Goal: Transaction & Acquisition: Purchase product/service

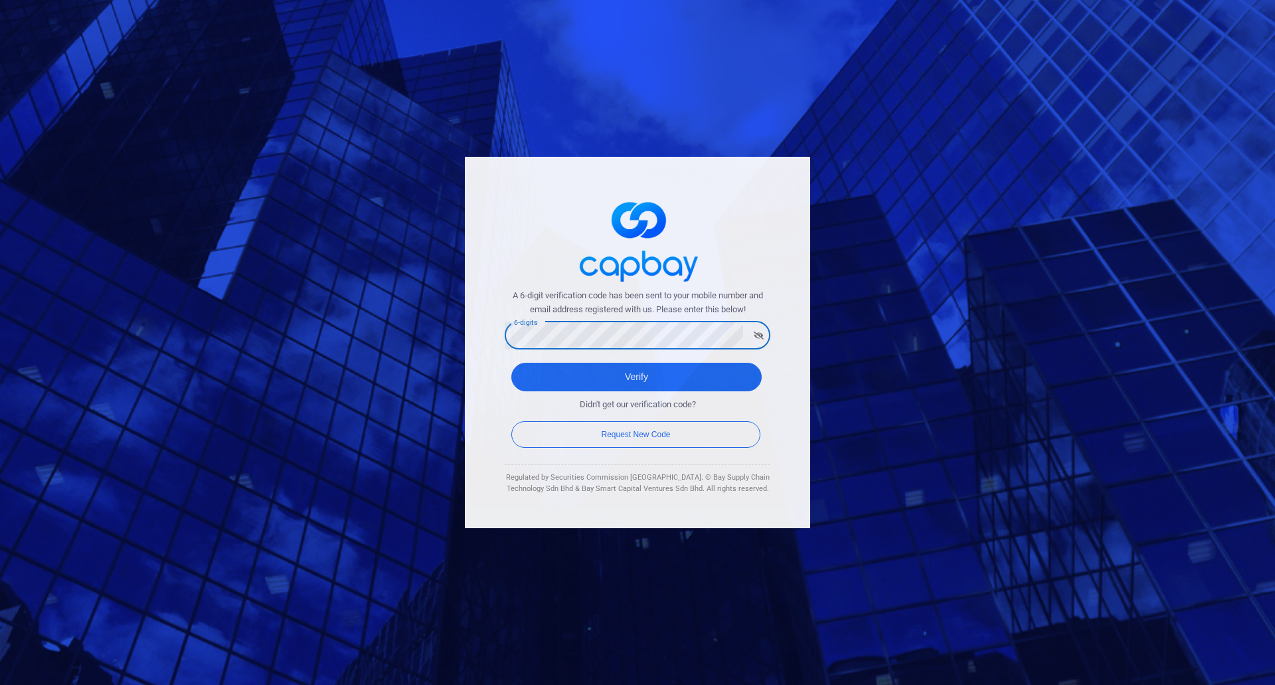
click at [480, 352] on div "A 6-digit verification code has been sent to your mobile number and email addre…" at bounding box center [637, 342] width 345 height 371
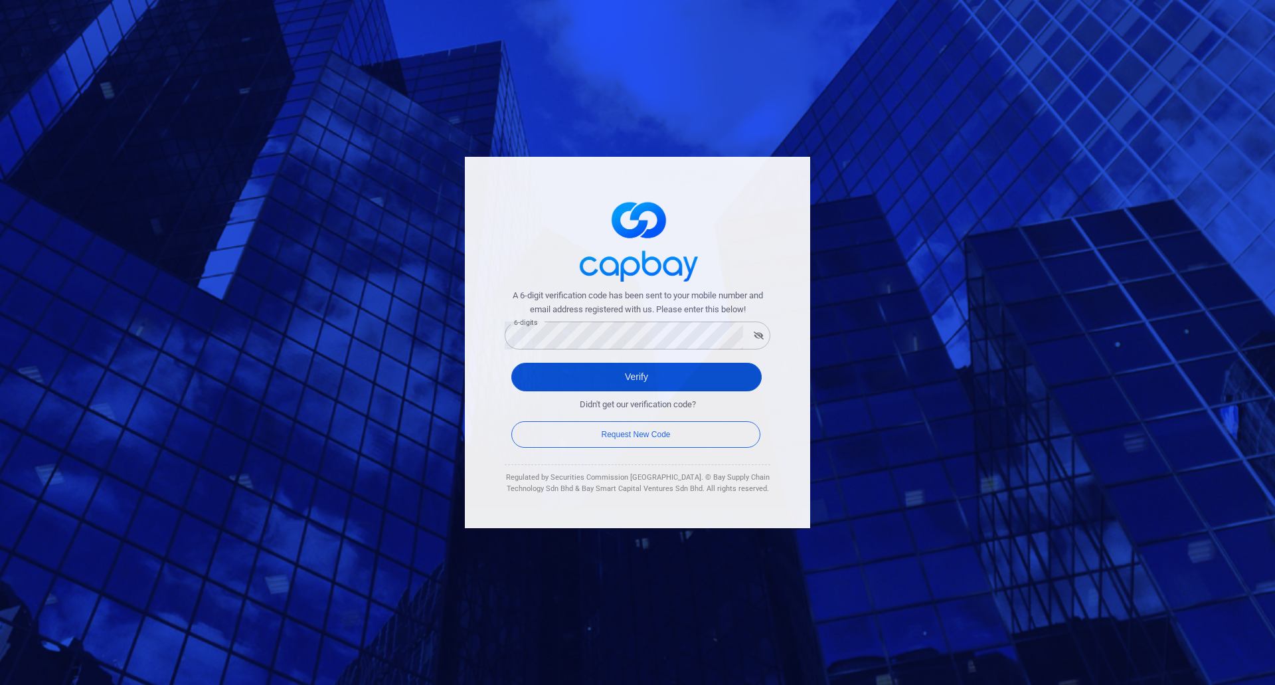
click at [592, 371] on button "Verify" at bounding box center [636, 377] width 250 height 29
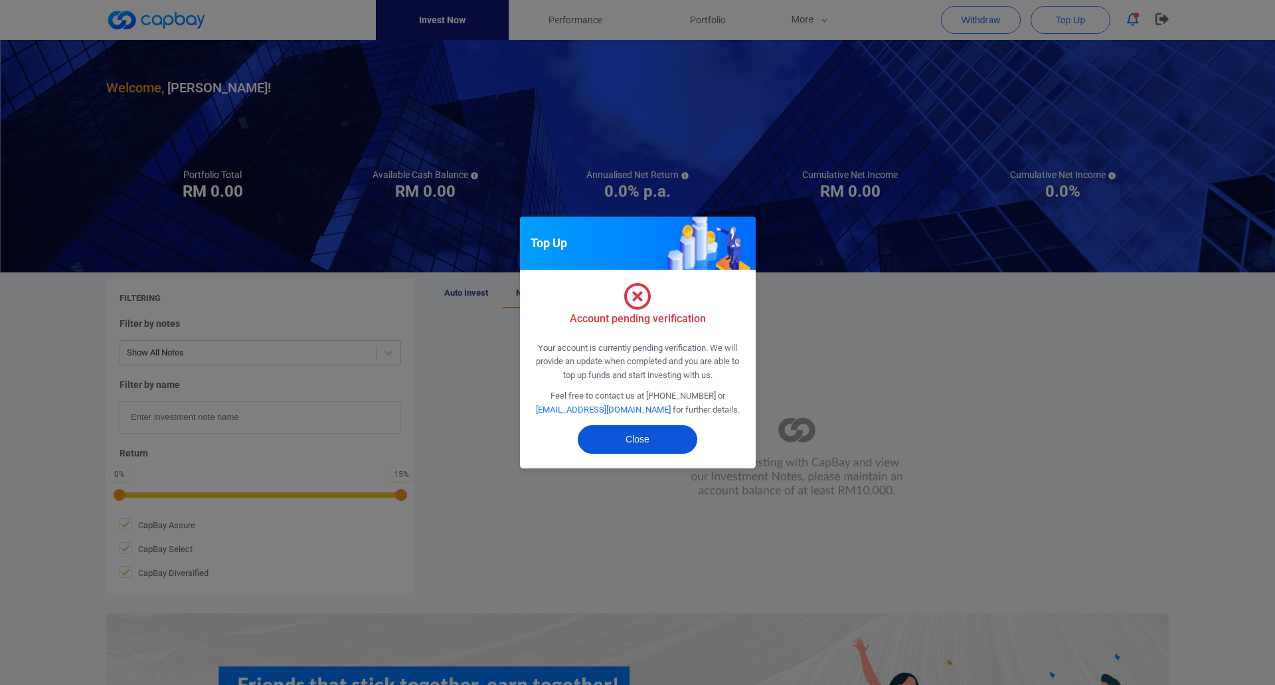
click at [626, 439] on button "Close" at bounding box center [638, 439] width 120 height 29
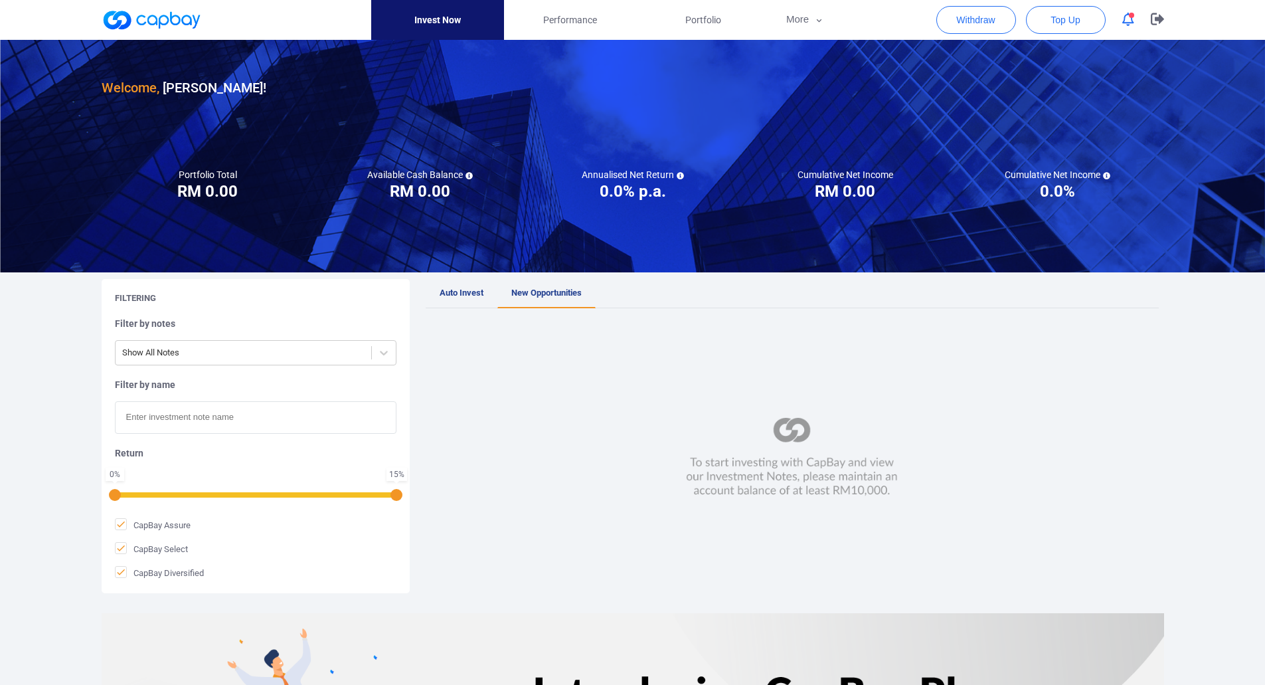
click at [1244, 23] on div at bounding box center [632, 30] width 1265 height 60
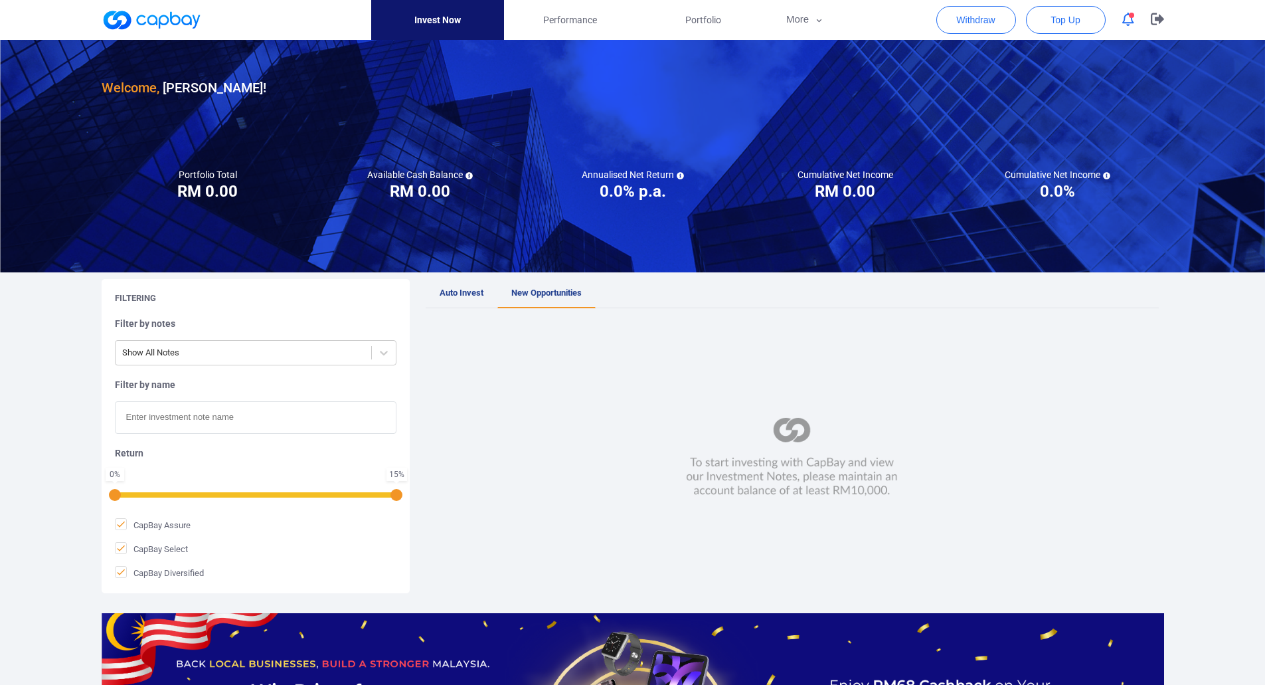
click at [1240, 23] on div at bounding box center [632, 30] width 1265 height 60
click at [1246, 23] on div at bounding box center [632, 30] width 1265 height 60
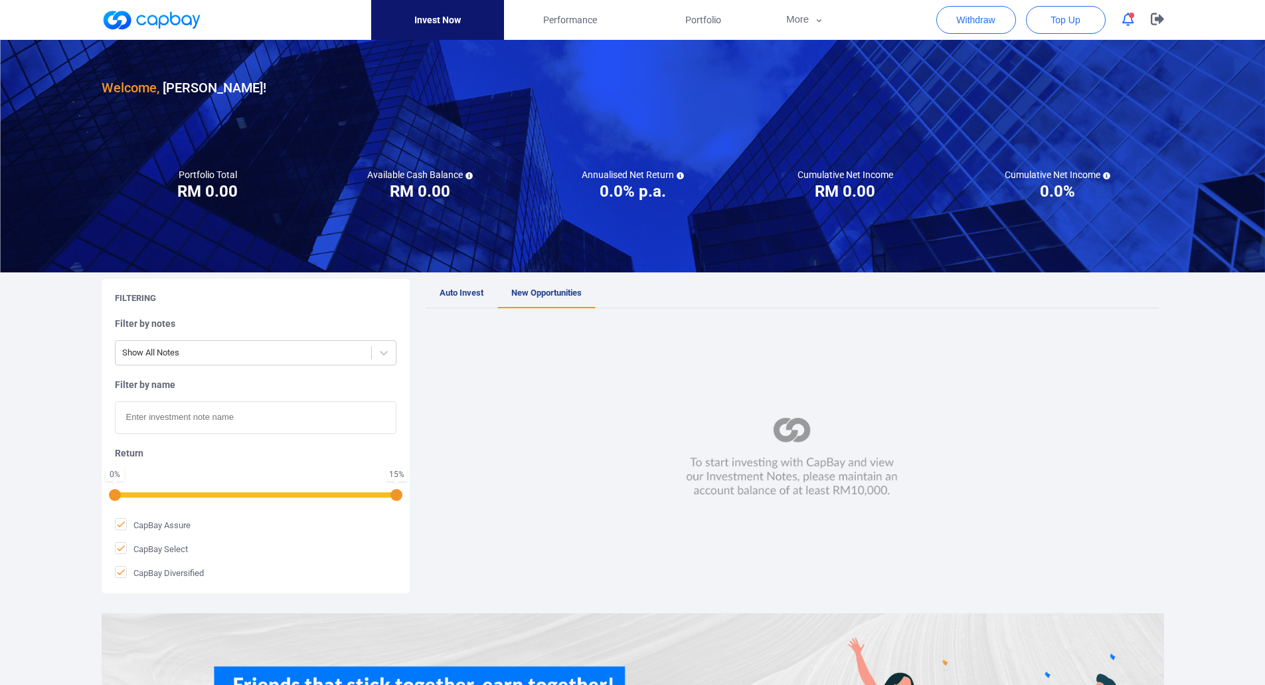
click at [1125, 17] on icon "button" at bounding box center [1129, 20] width 12 height 14
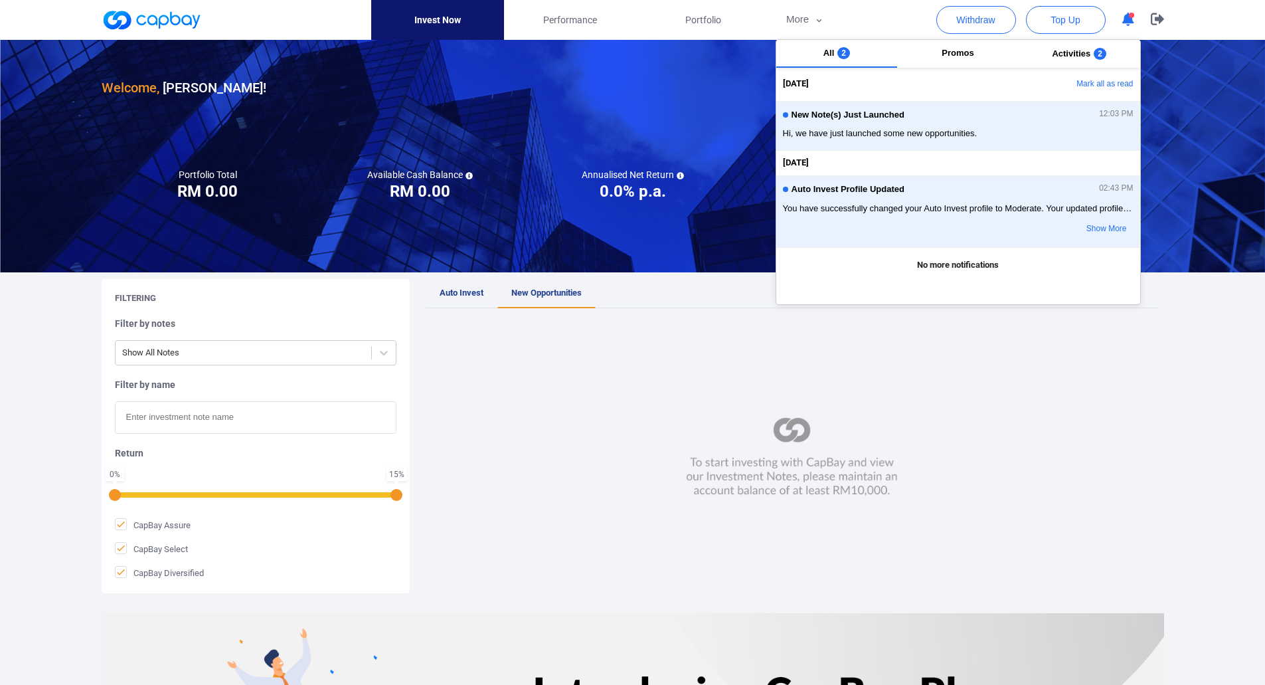
click at [1125, 17] on icon "button" at bounding box center [1129, 20] width 12 height 14
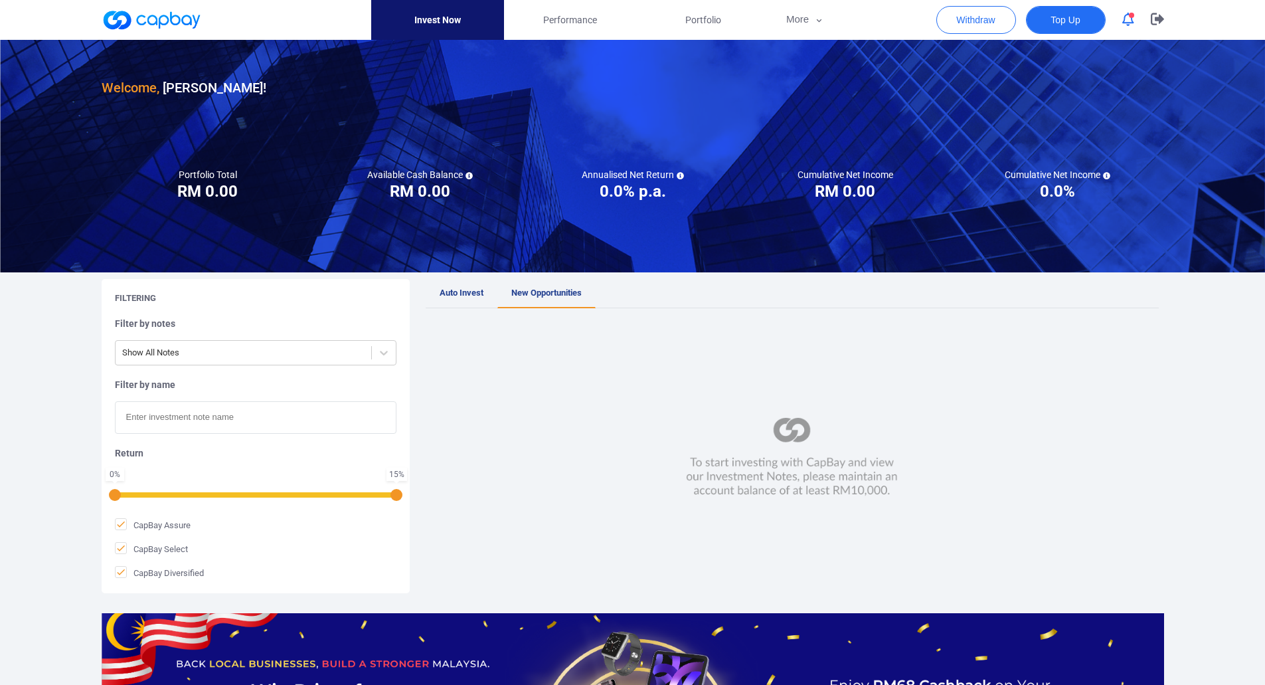
click at [1073, 27] on span "Top Up" at bounding box center [1065, 19] width 29 height 13
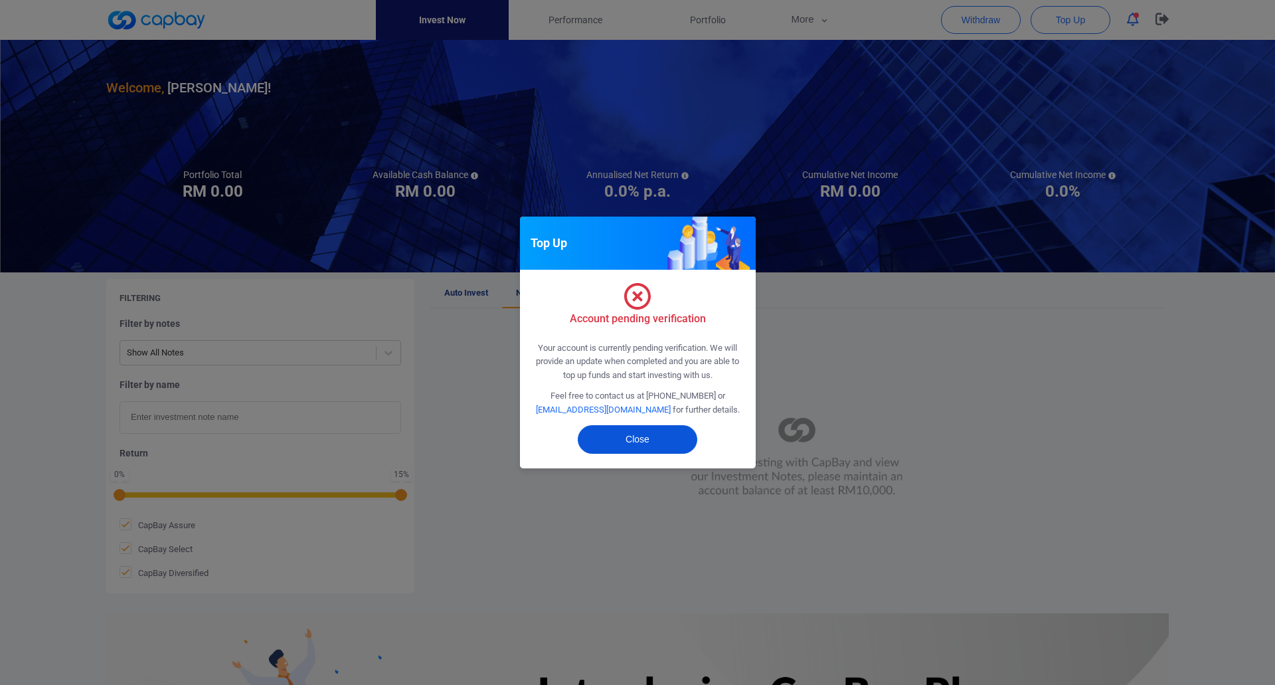
click at [658, 446] on button "Close" at bounding box center [638, 439] width 120 height 29
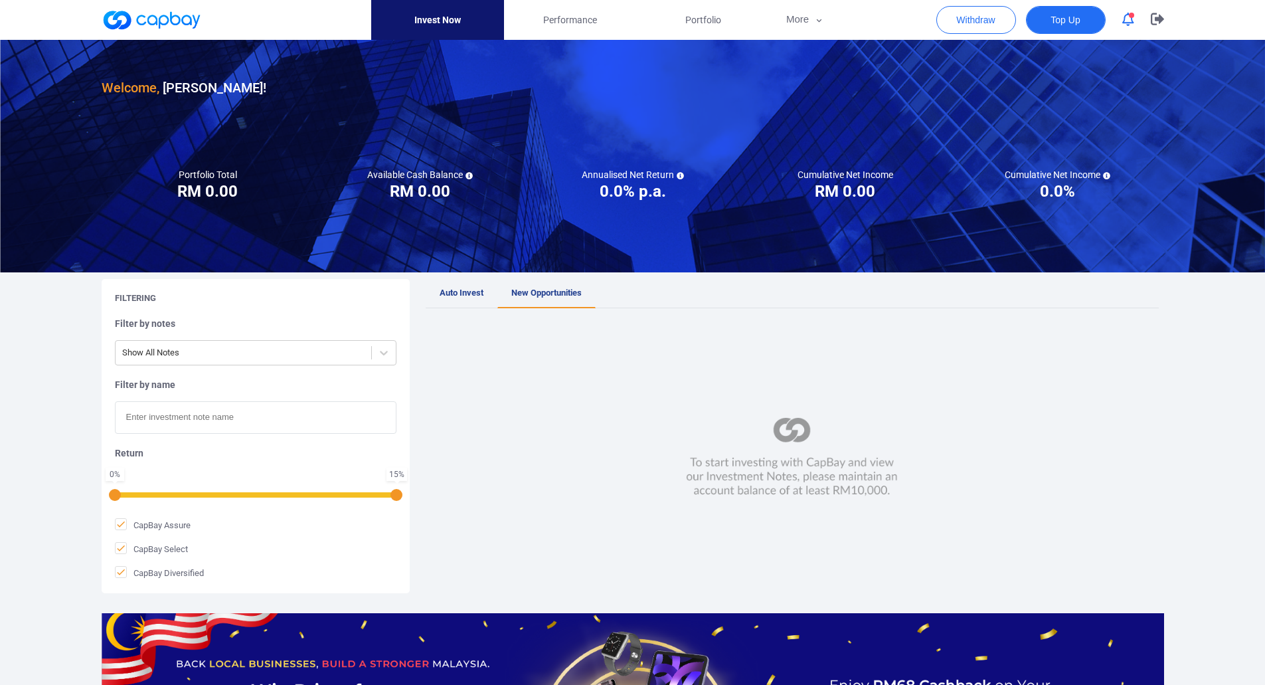
scroll to position [227, 0]
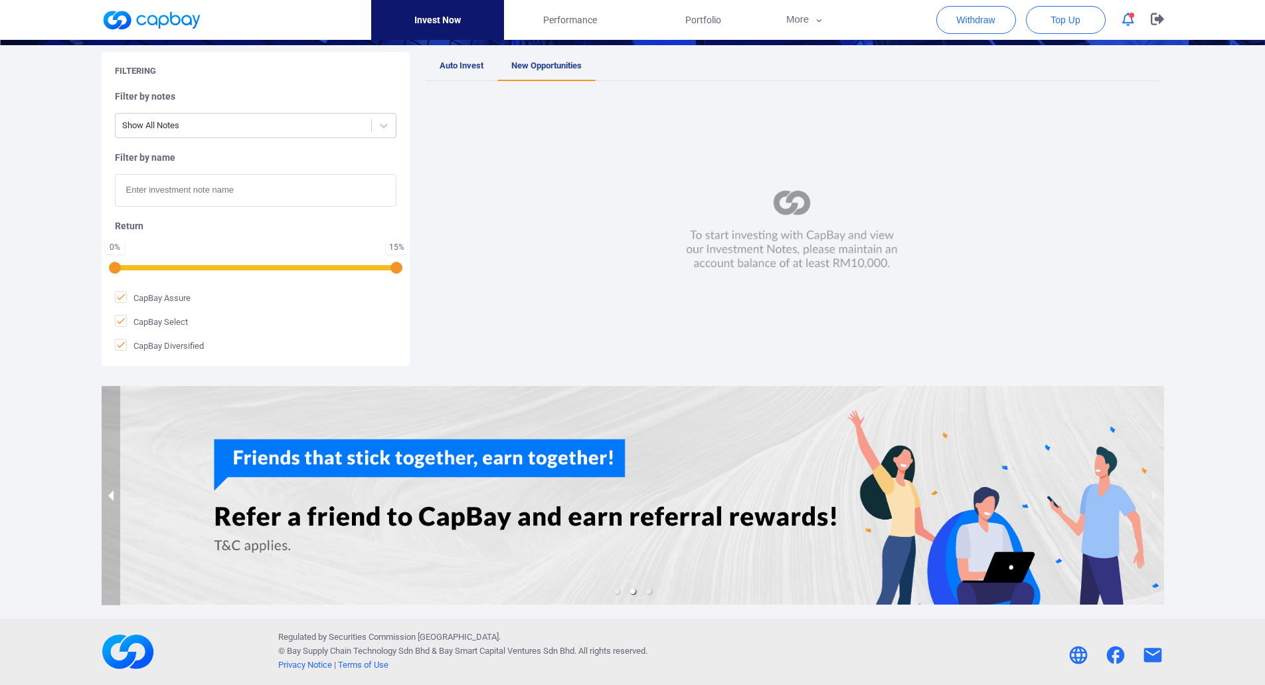
click at [112, 497] on button "previous slide / item" at bounding box center [111, 495] width 19 height 219
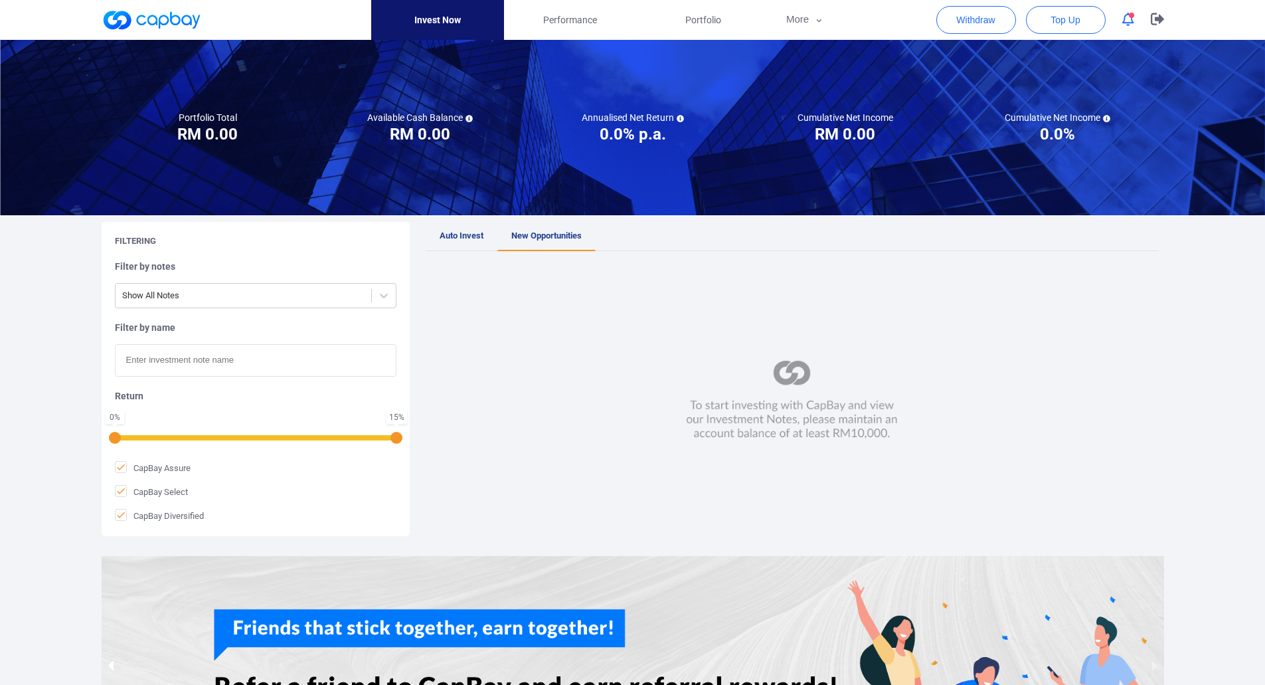
scroll to position [0, 0]
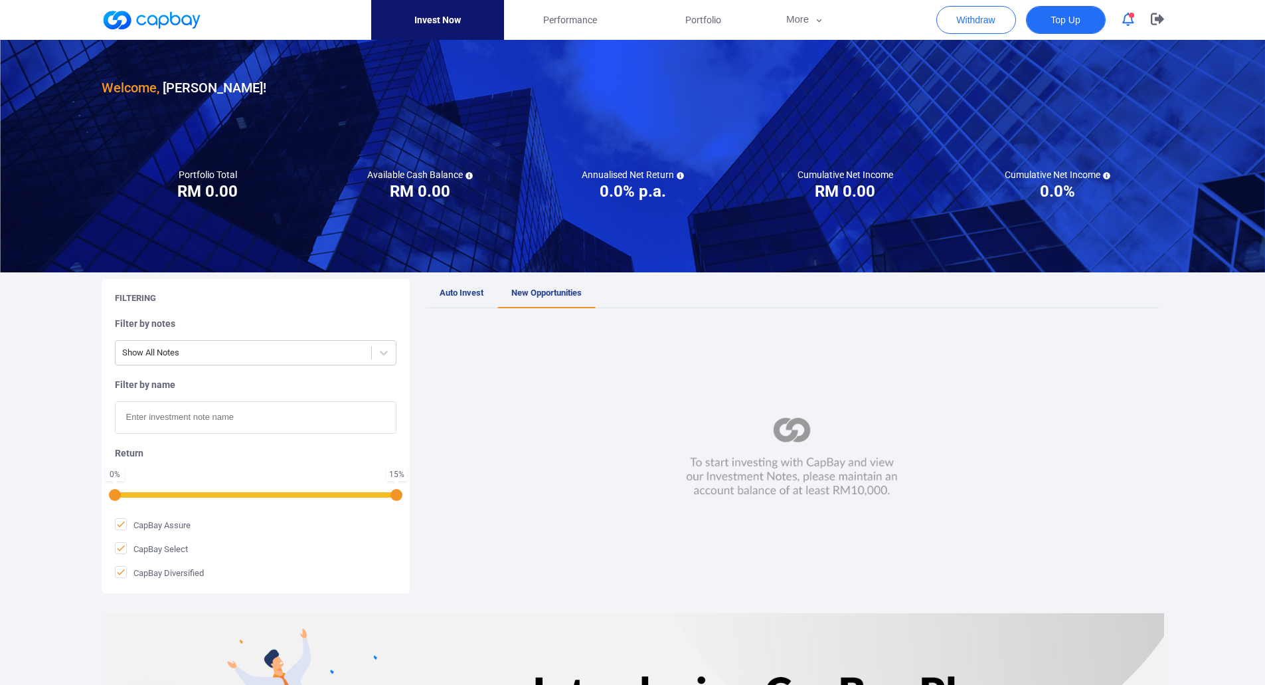
click at [1053, 19] on span "Top Up" at bounding box center [1065, 19] width 29 height 13
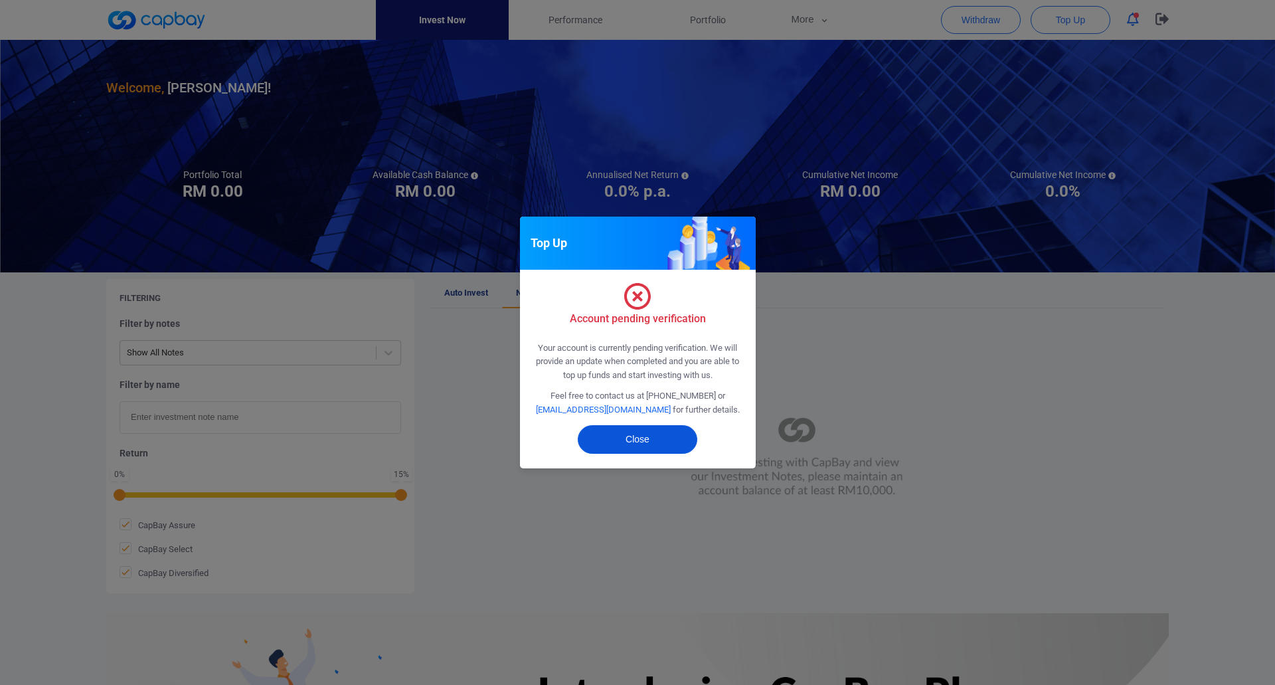
click at [672, 438] on button "Close" at bounding box center [638, 439] width 120 height 29
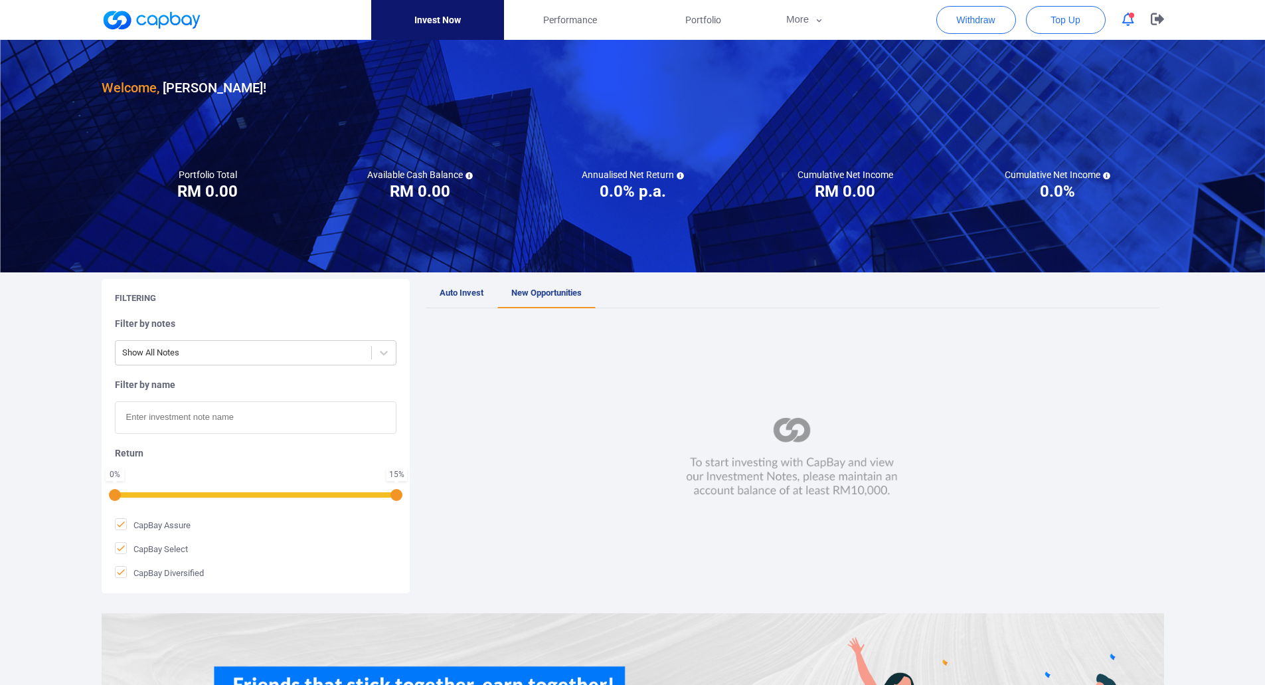
click at [193, 90] on h3 "Welcome, [PERSON_NAME] [PERSON_NAME] !" at bounding box center [184, 87] width 165 height 21
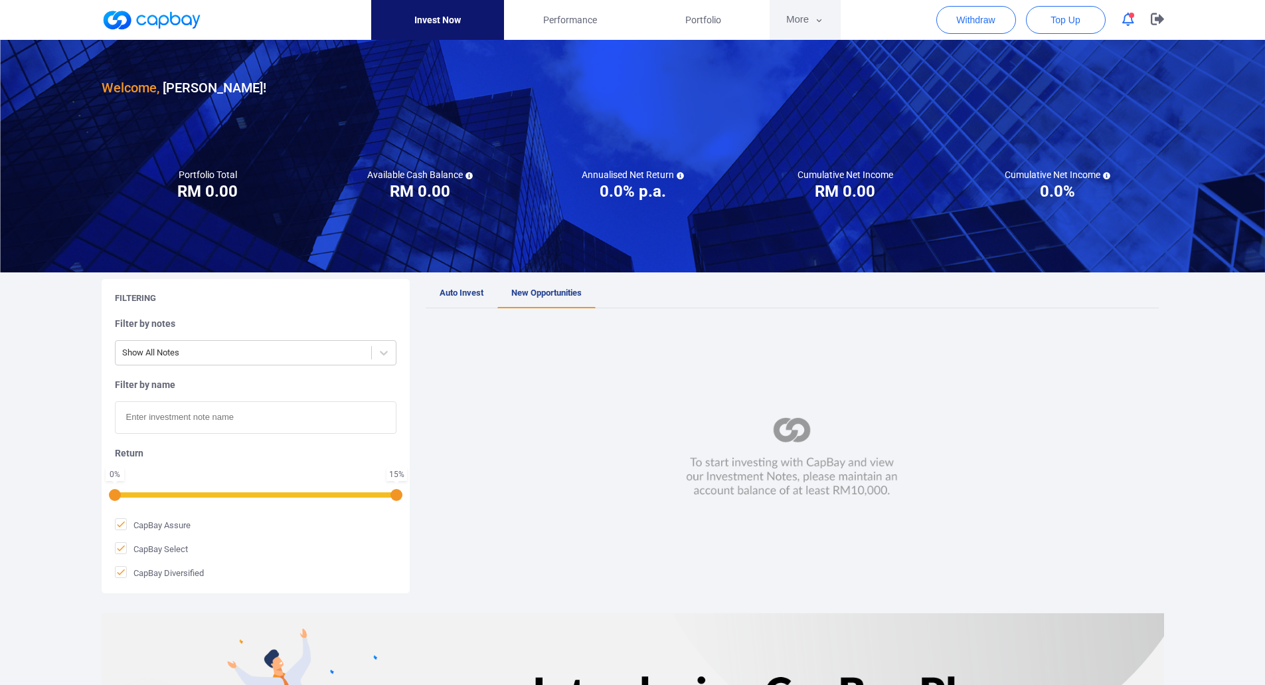
click at [798, 21] on button "More" at bounding box center [805, 20] width 71 height 40
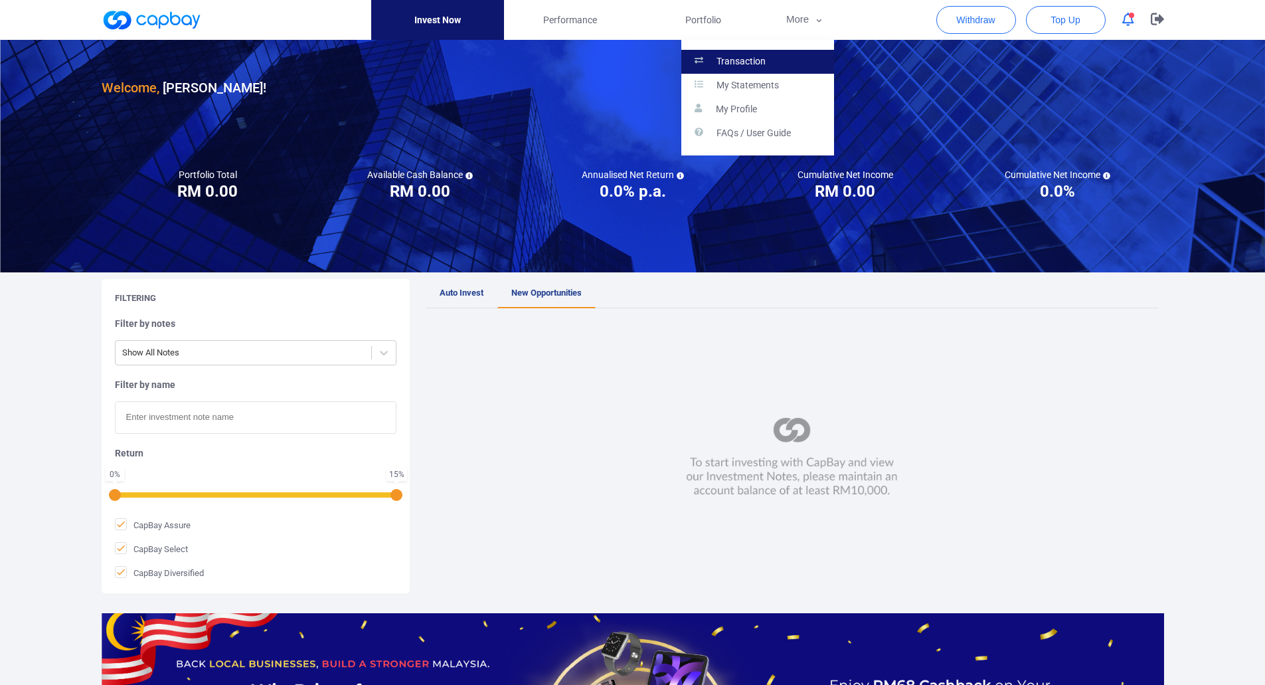
click at [737, 66] on p "Transaction" at bounding box center [741, 62] width 49 height 12
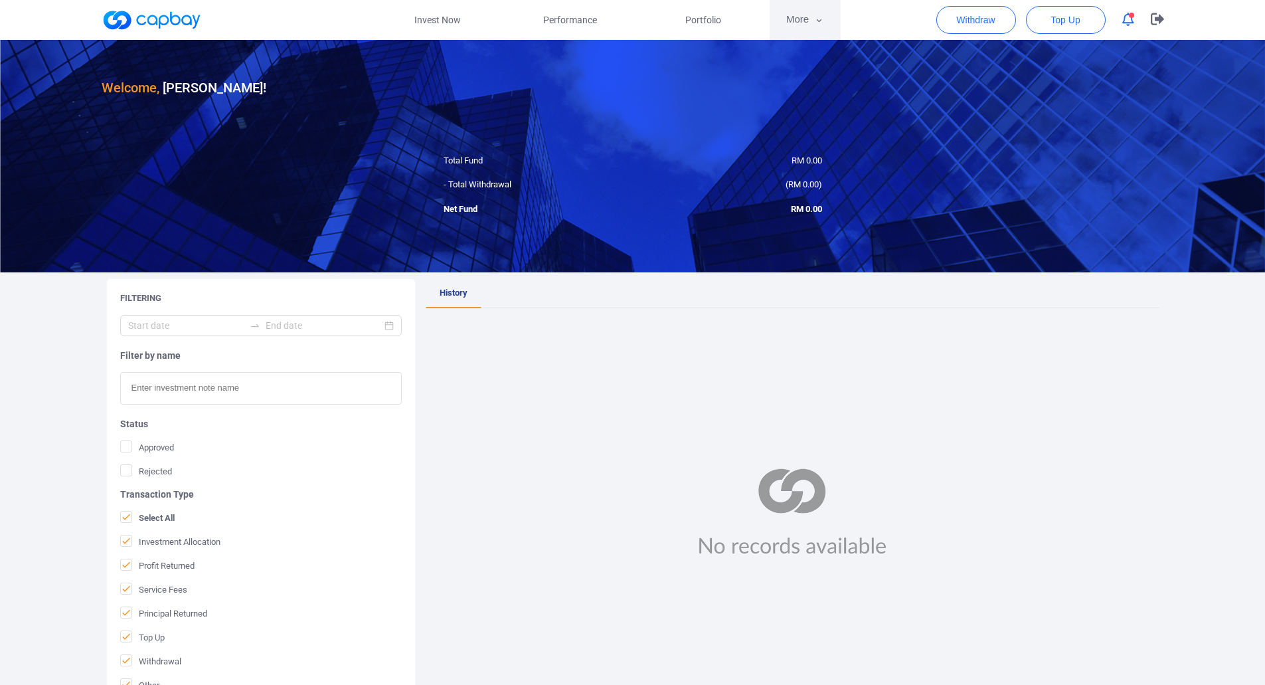
click at [812, 25] on button "More" at bounding box center [805, 20] width 71 height 40
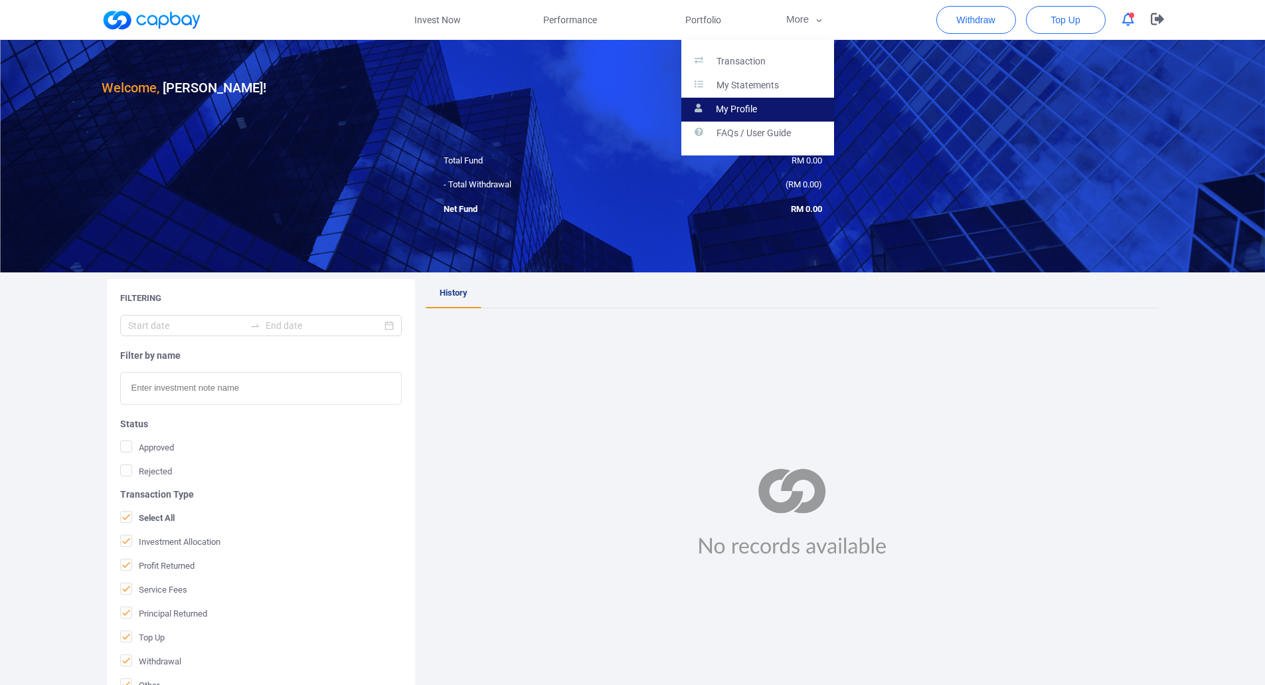
click at [746, 104] on p "My Profile" at bounding box center [736, 110] width 41 height 12
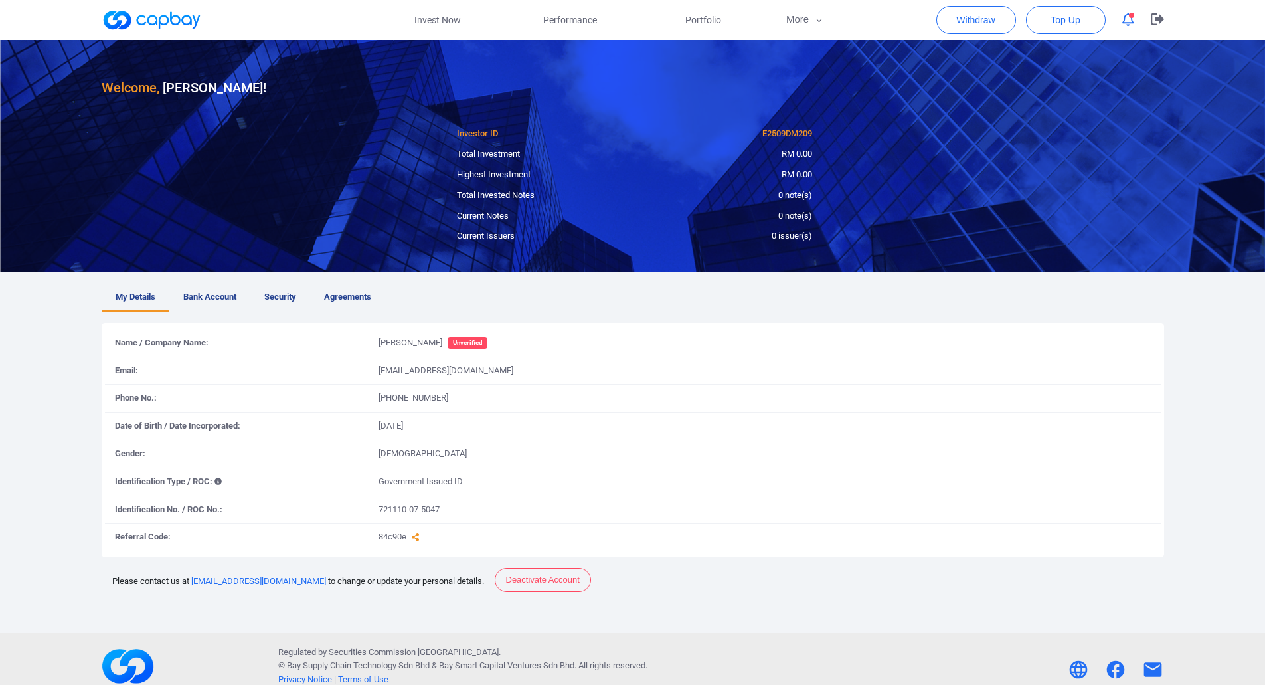
click at [465, 342] on span "Unverified" at bounding box center [468, 343] width 40 height 12
click at [219, 302] on span "Bank Account" at bounding box center [209, 297] width 53 height 14
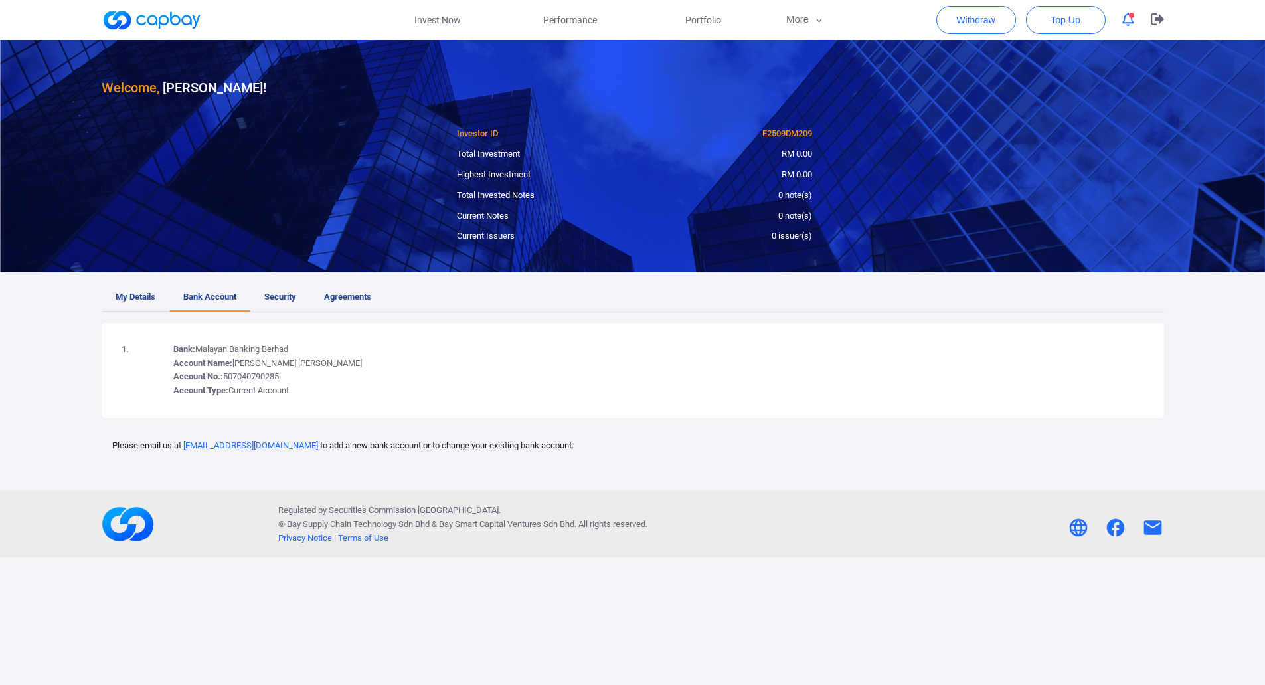
click at [147, 310] on link "My Details" at bounding box center [136, 297] width 68 height 29
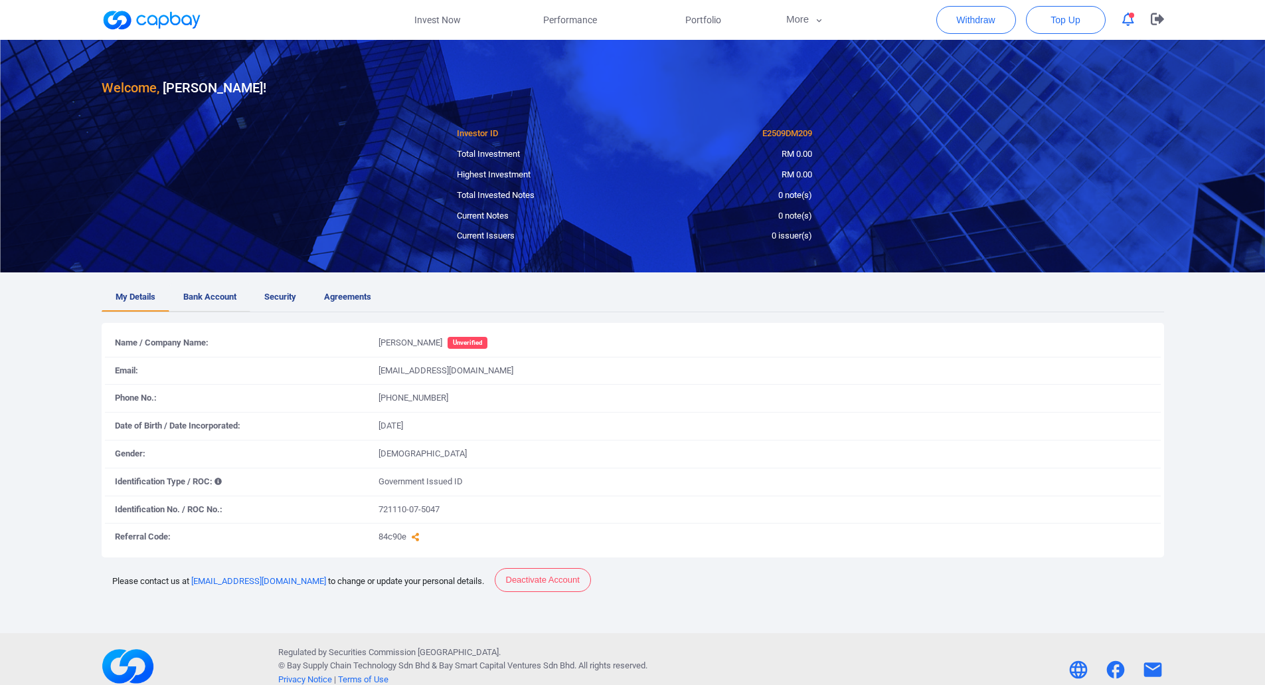
click at [216, 299] on span "Bank Account" at bounding box center [209, 297] width 53 height 14
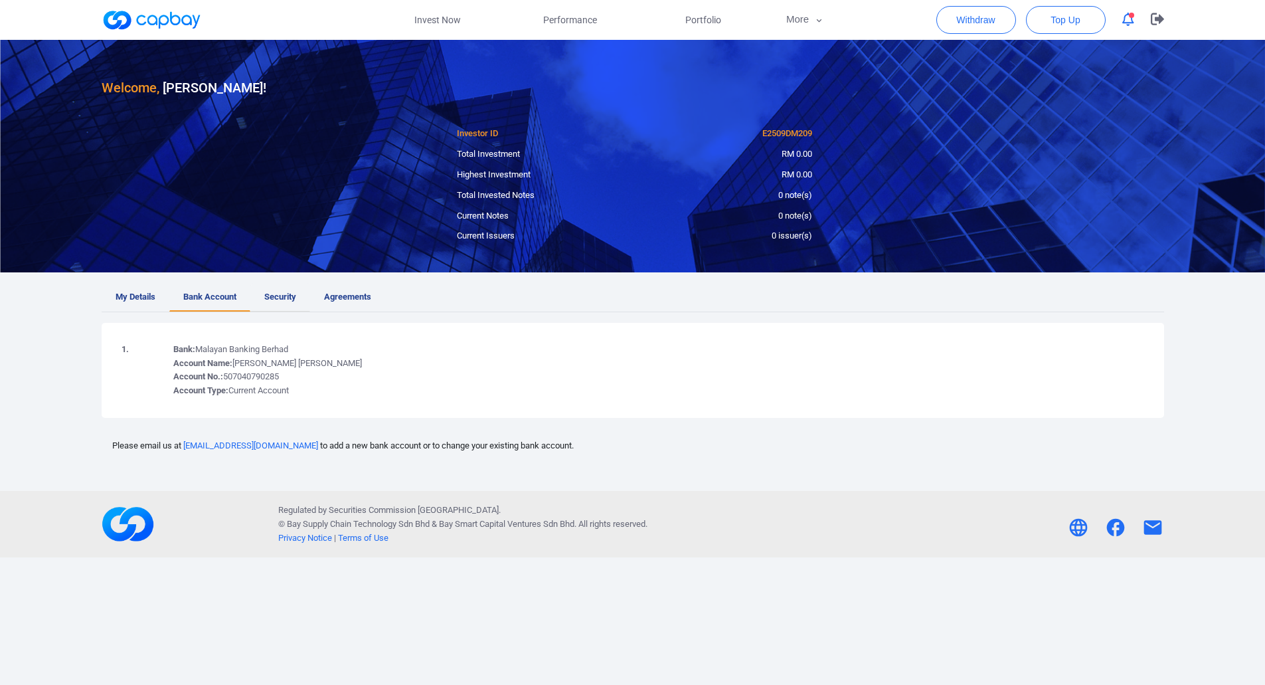
click at [296, 289] on link "Security" at bounding box center [280, 297] width 60 height 29
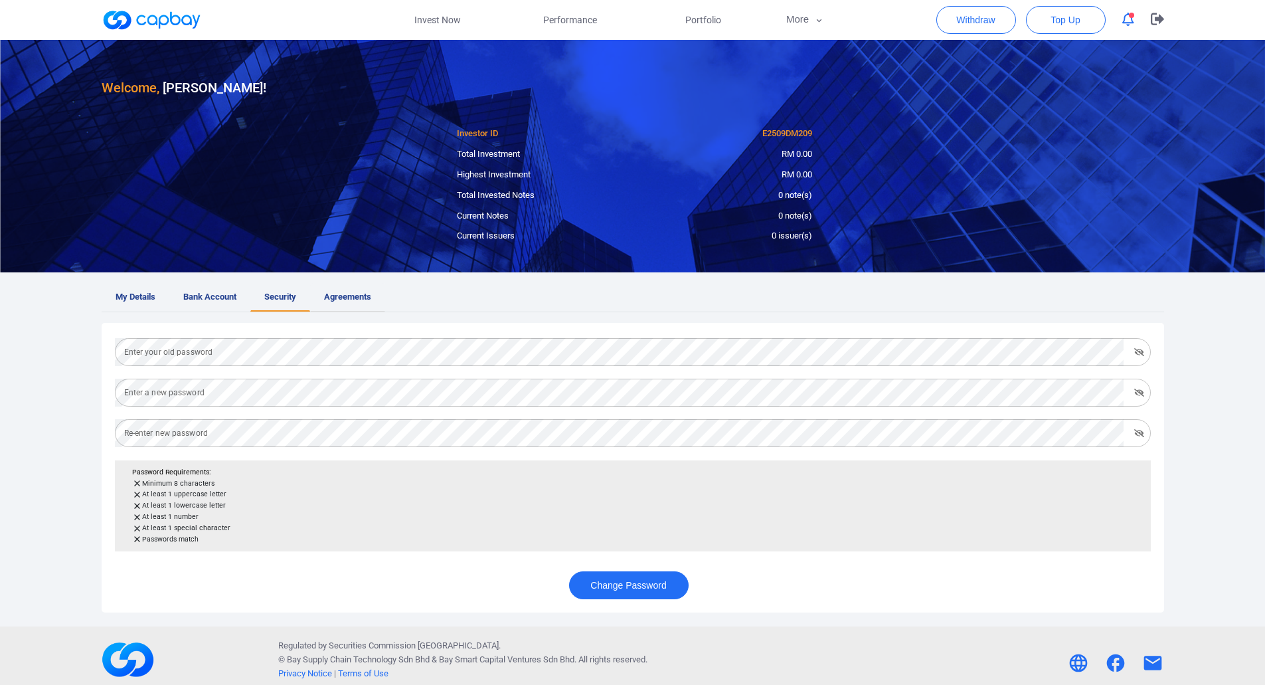
click at [347, 291] on span "Agreements" at bounding box center [347, 297] width 47 height 14
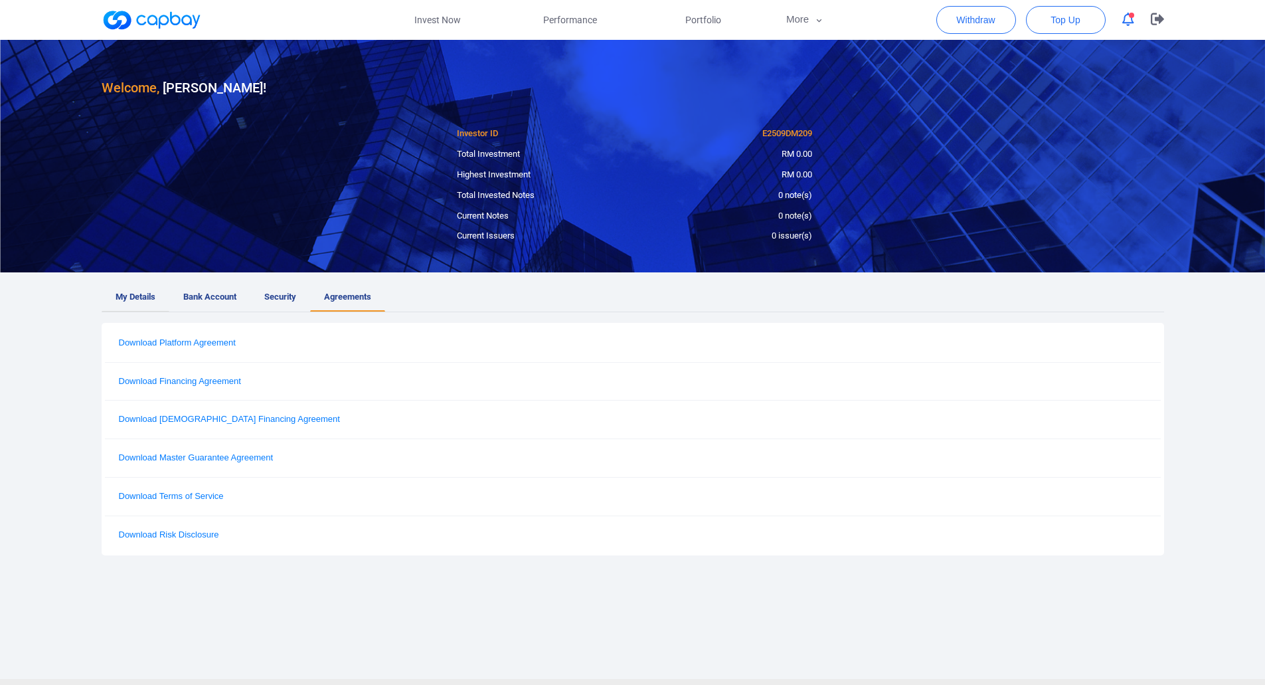
click at [126, 297] on span "My Details" at bounding box center [136, 297] width 40 height 14
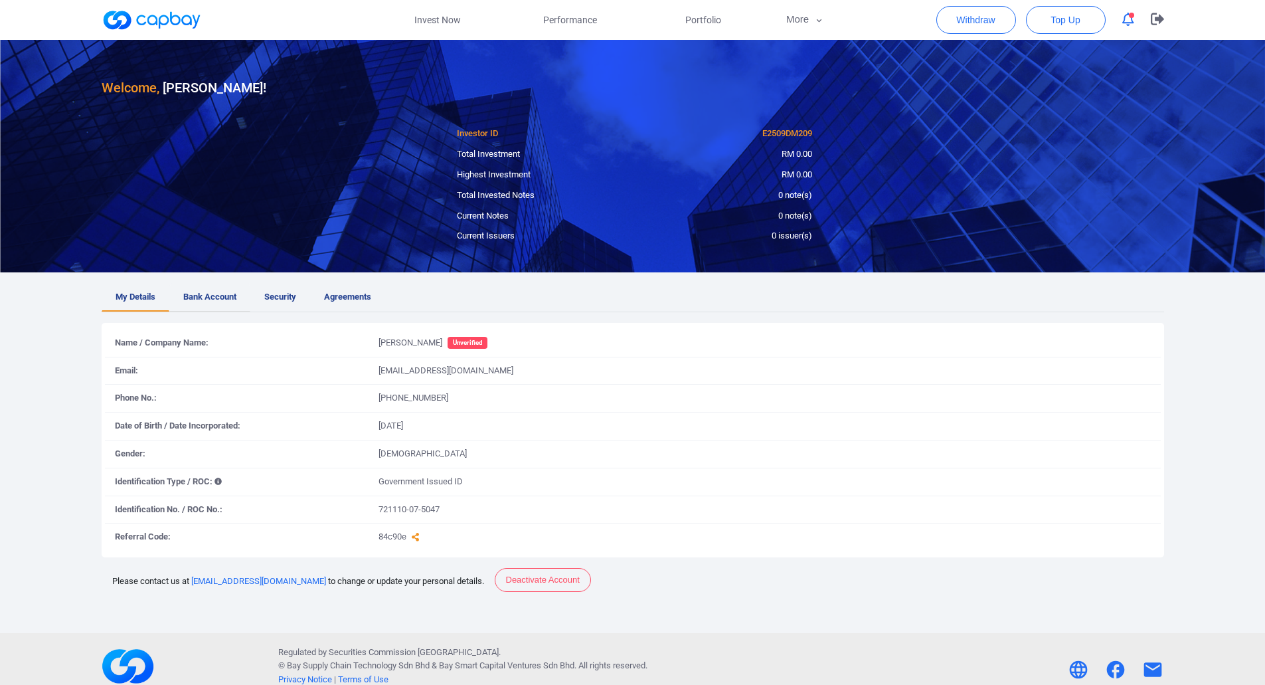
click at [219, 303] on span "Bank Account" at bounding box center [209, 297] width 53 height 14
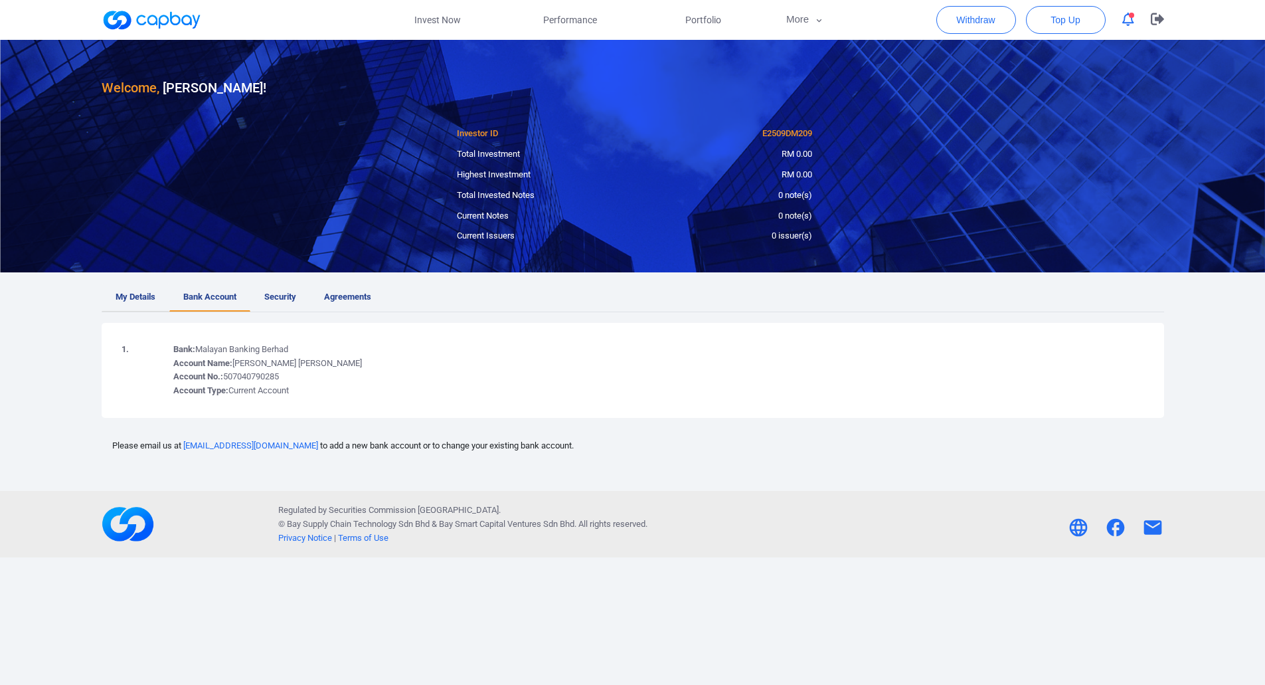
click at [136, 305] on link "My Details" at bounding box center [136, 297] width 68 height 29
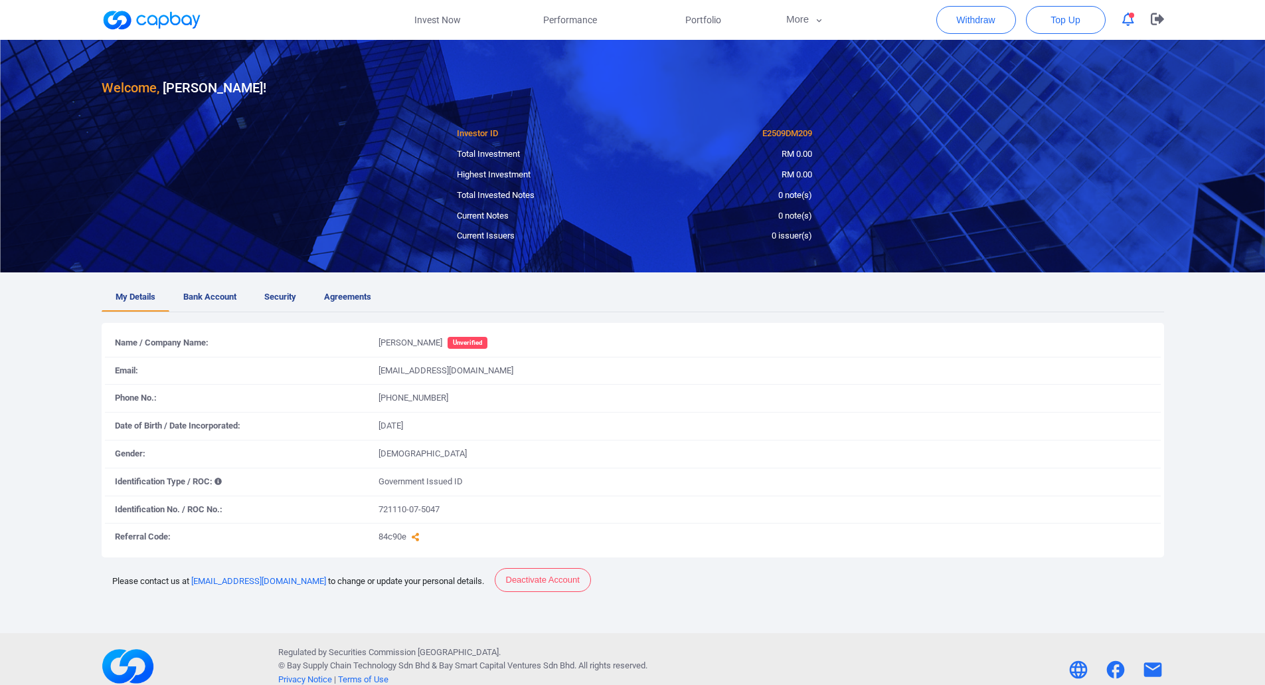
scroll to position [40, 0]
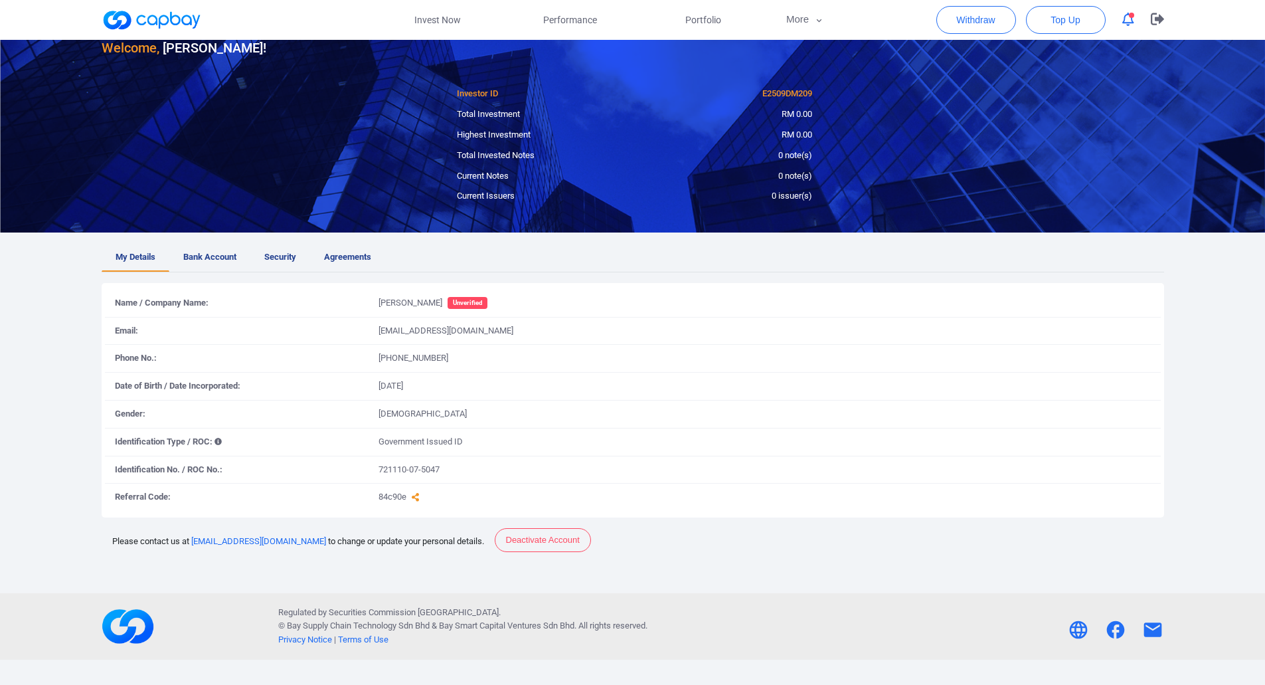
click at [909, 566] on div "Name / Company Name: [PERSON_NAME] Unverified Email: [EMAIL_ADDRESS][DOMAIN_NAM…" at bounding box center [633, 431] width 1063 height 296
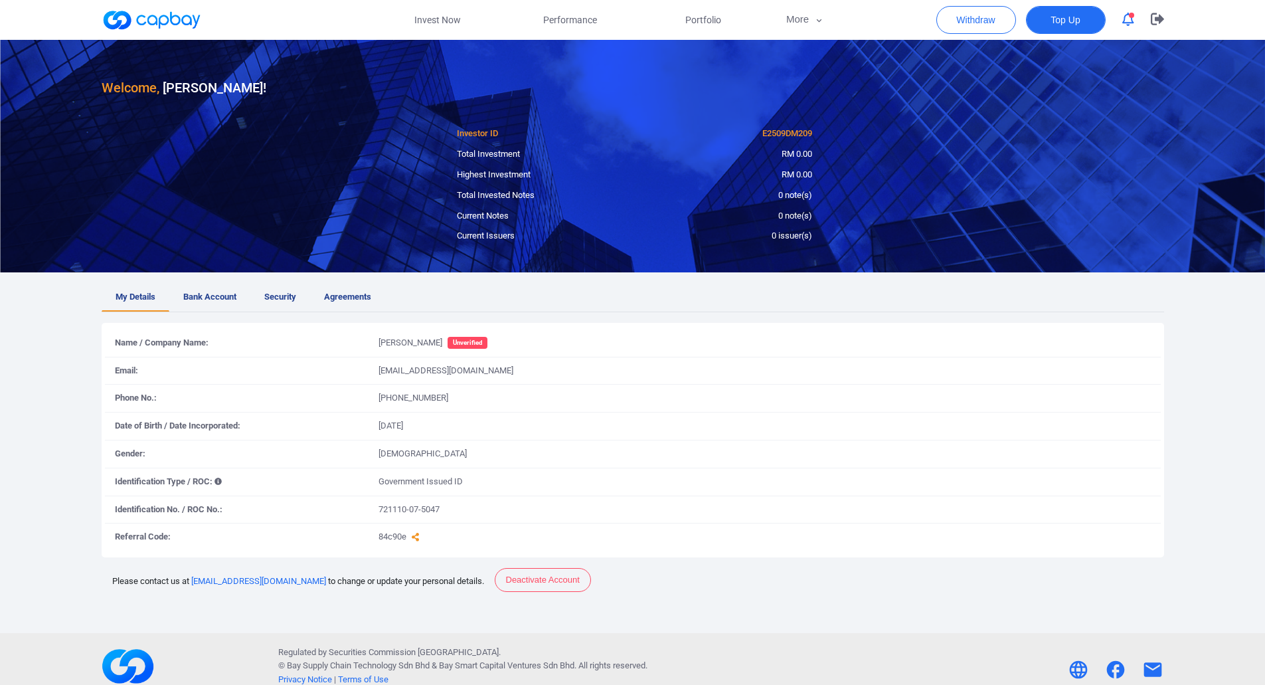
click at [1071, 25] on span "Top Up" at bounding box center [1065, 19] width 29 height 13
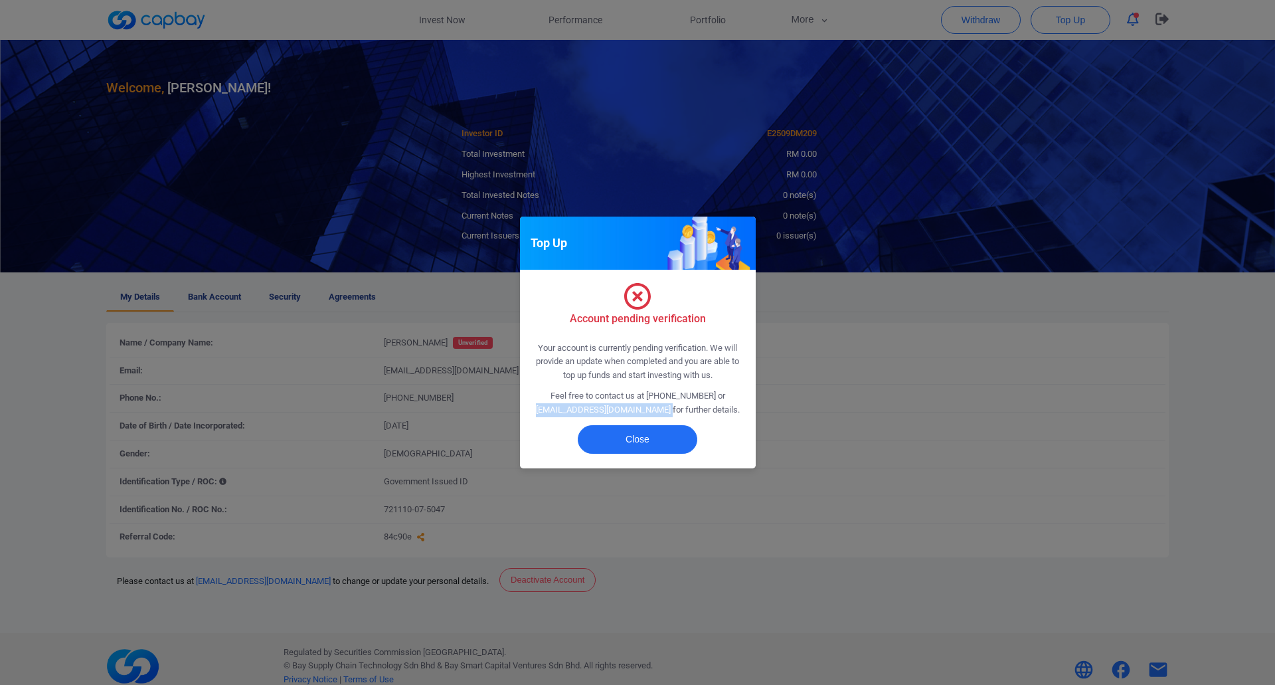
drag, startPoint x: 647, startPoint y: 412, endPoint x: 556, endPoint y: 412, distance: 91.0
click at [556, 412] on p "Feel free to contact us at [PHONE_NUMBER] or [EMAIL_ADDRESS][DOMAIN_NAME] for f…" at bounding box center [638, 403] width 215 height 28
copy p "[EMAIL_ADDRESS][DOMAIN_NAME]"
click at [663, 439] on button "Close" at bounding box center [638, 439] width 120 height 29
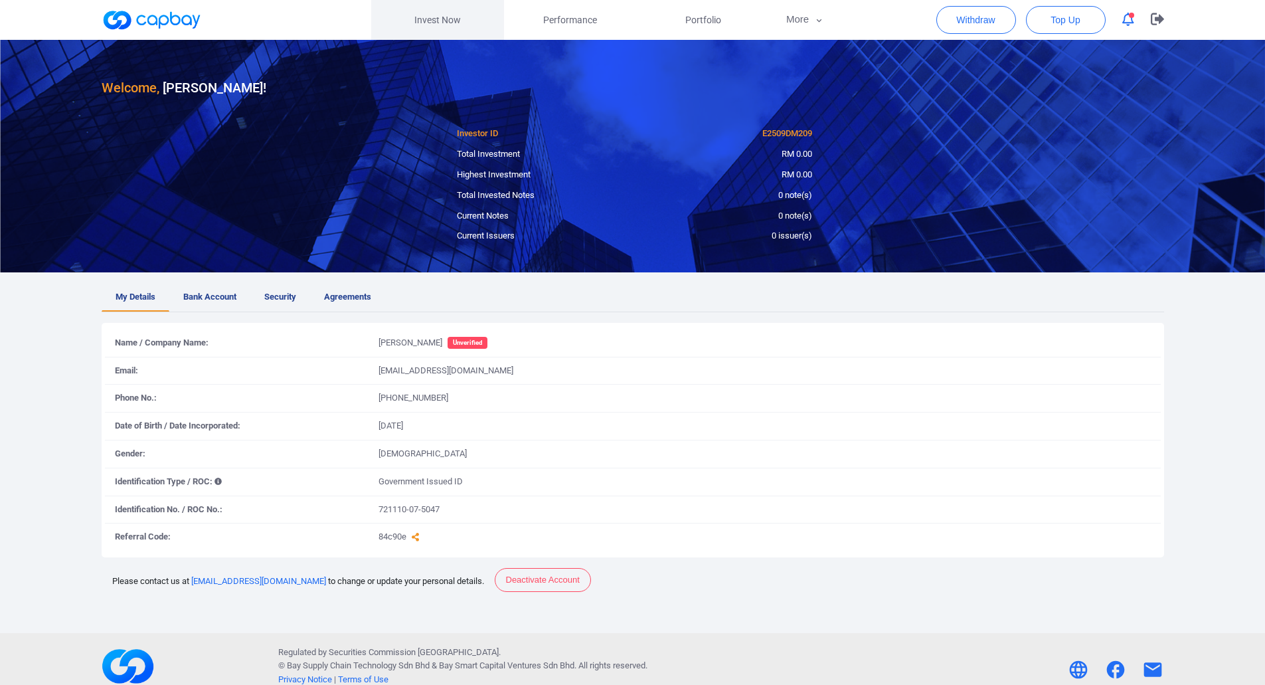
click at [459, 23] on link "Invest Now" at bounding box center [437, 20] width 133 height 40
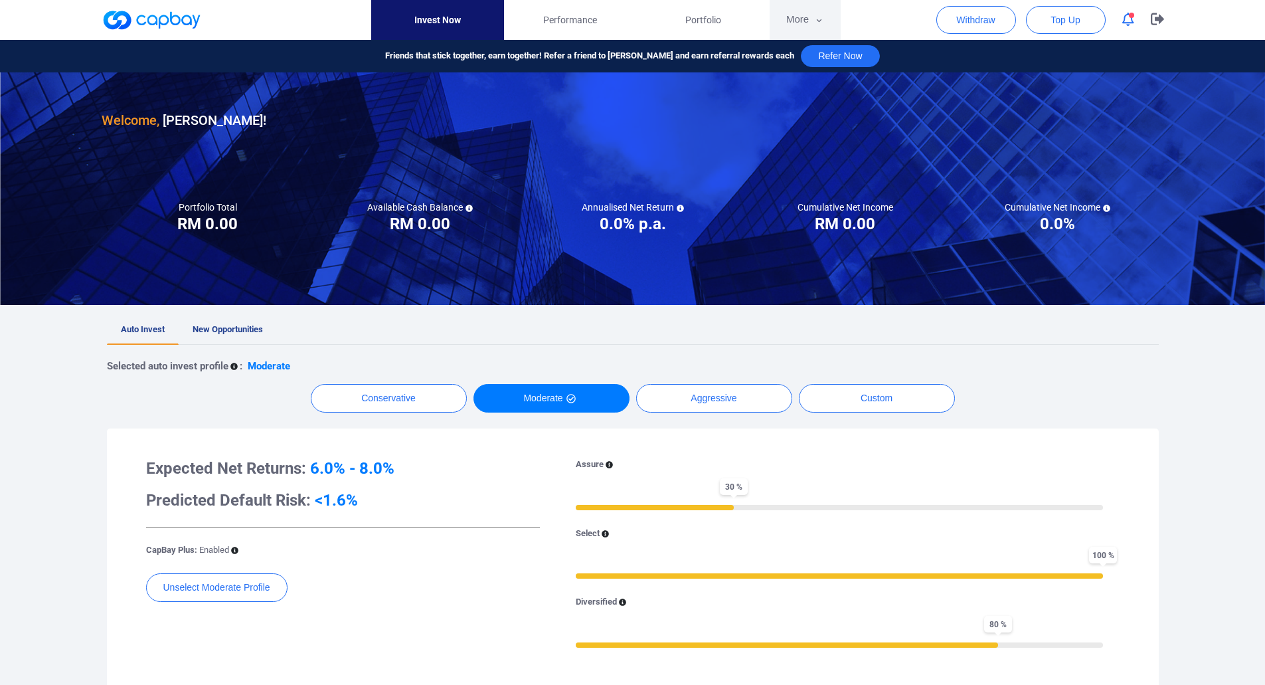
click at [820, 23] on icon "button" at bounding box center [819, 21] width 10 height 12
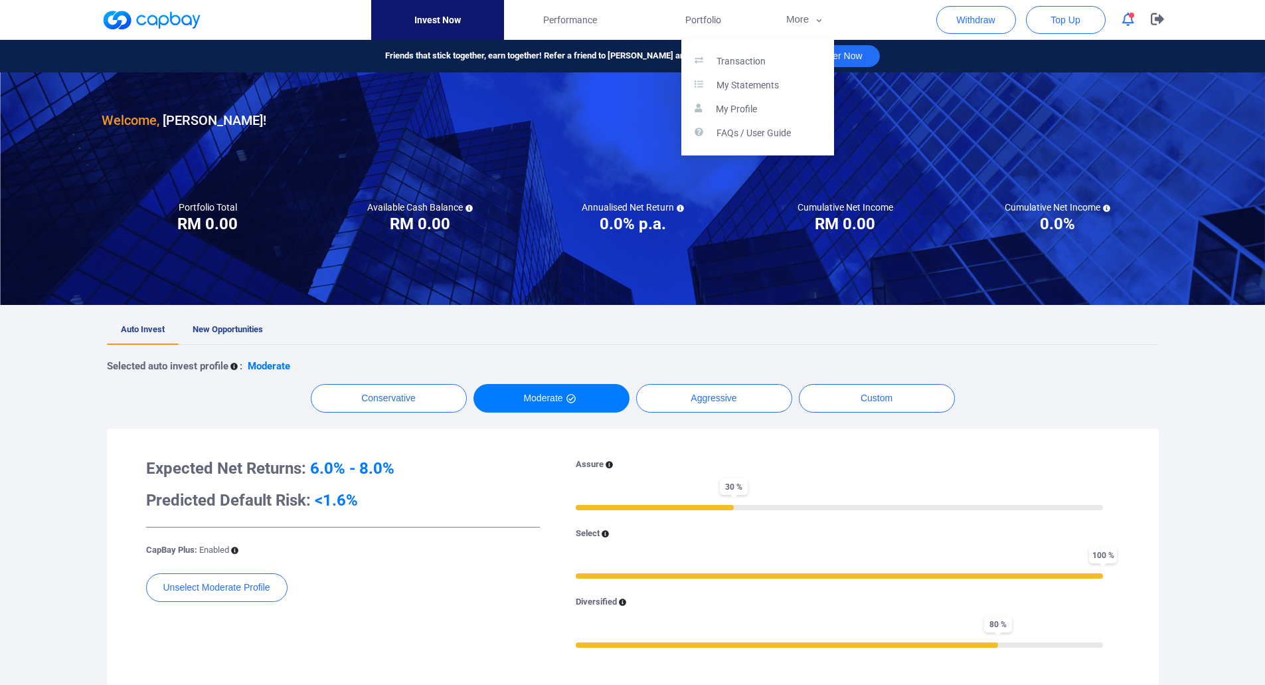
click at [698, 13] on button "button" at bounding box center [632, 342] width 1265 height 685
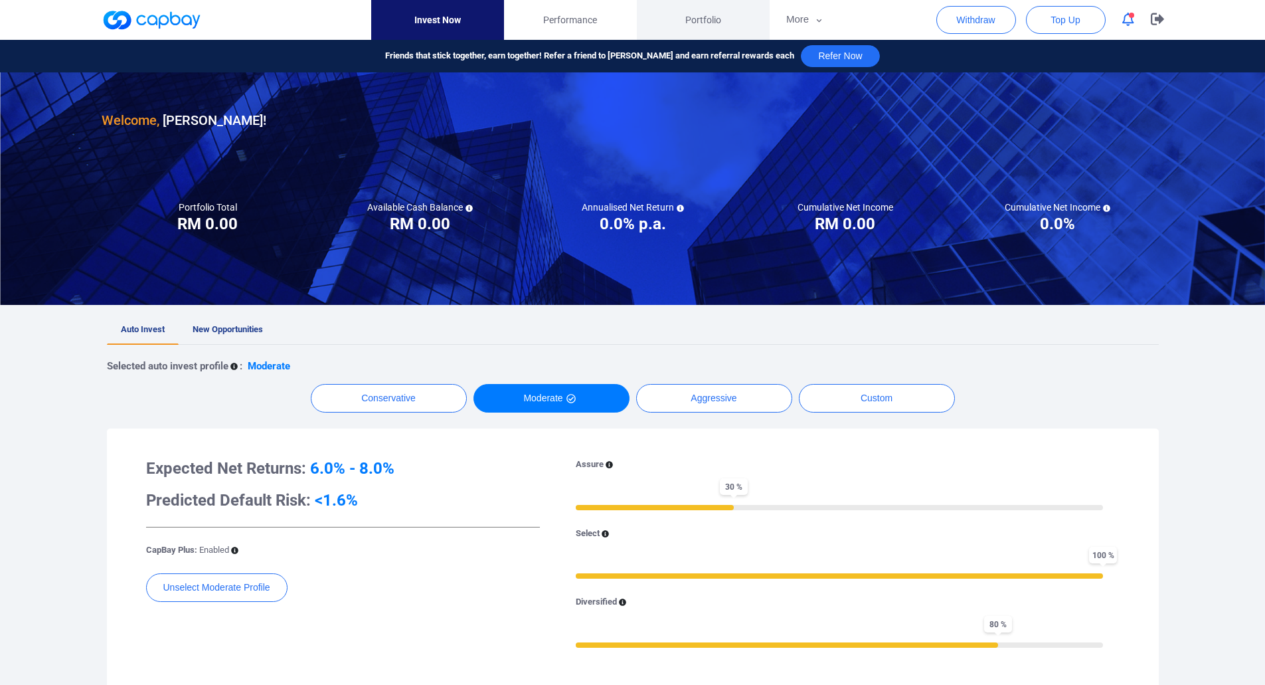
click at [696, 18] on span "Portfolio" at bounding box center [703, 20] width 36 height 15
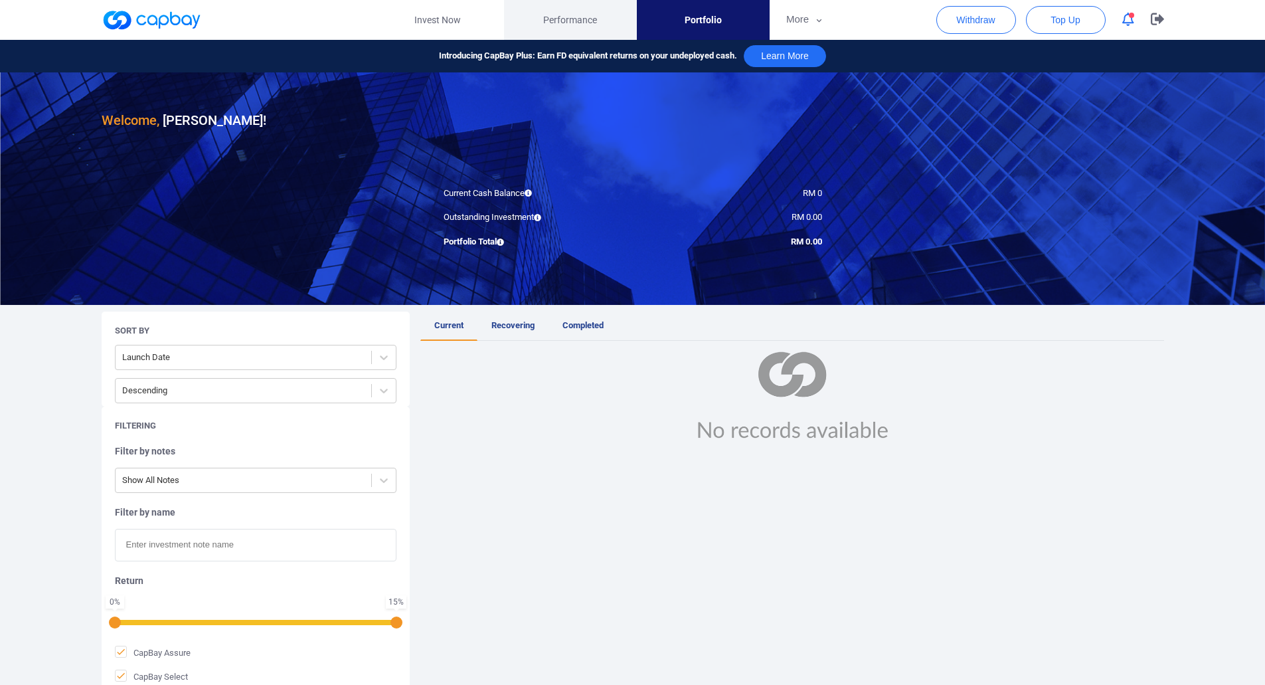
click at [549, 25] on span "Performance" at bounding box center [570, 20] width 54 height 15
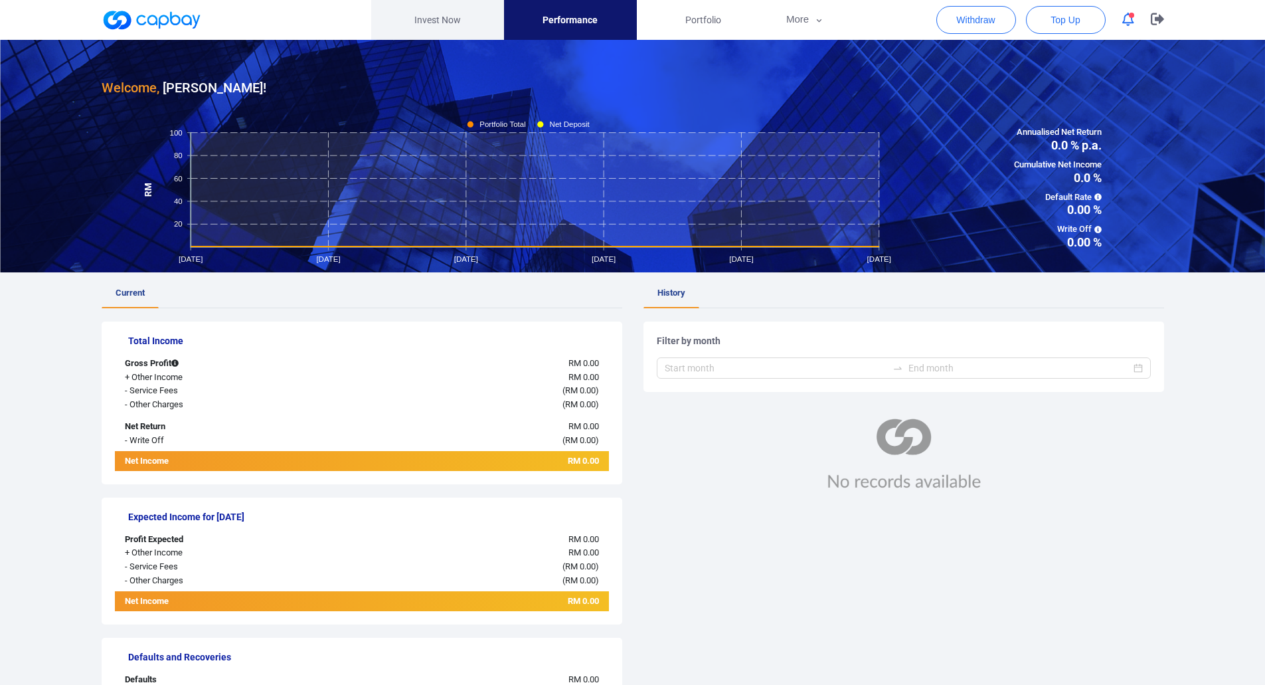
click at [442, 22] on link "Invest Now" at bounding box center [437, 20] width 133 height 40
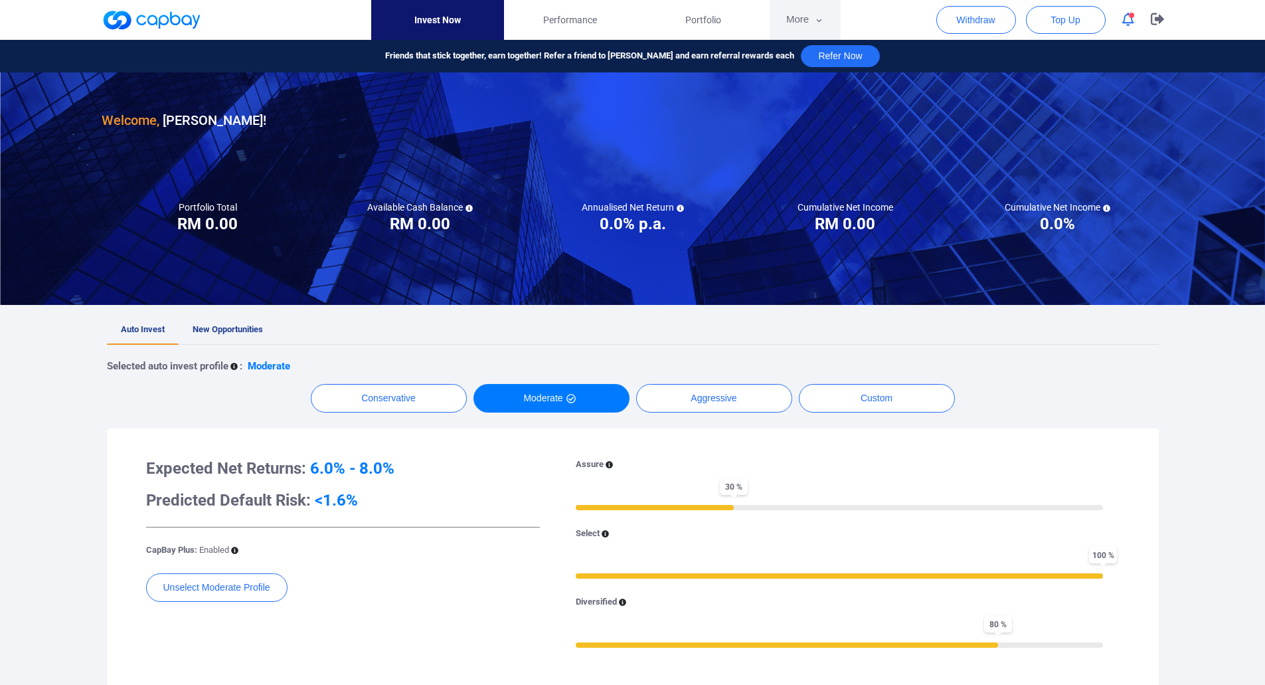
click at [810, 23] on button "More" at bounding box center [805, 20] width 71 height 40
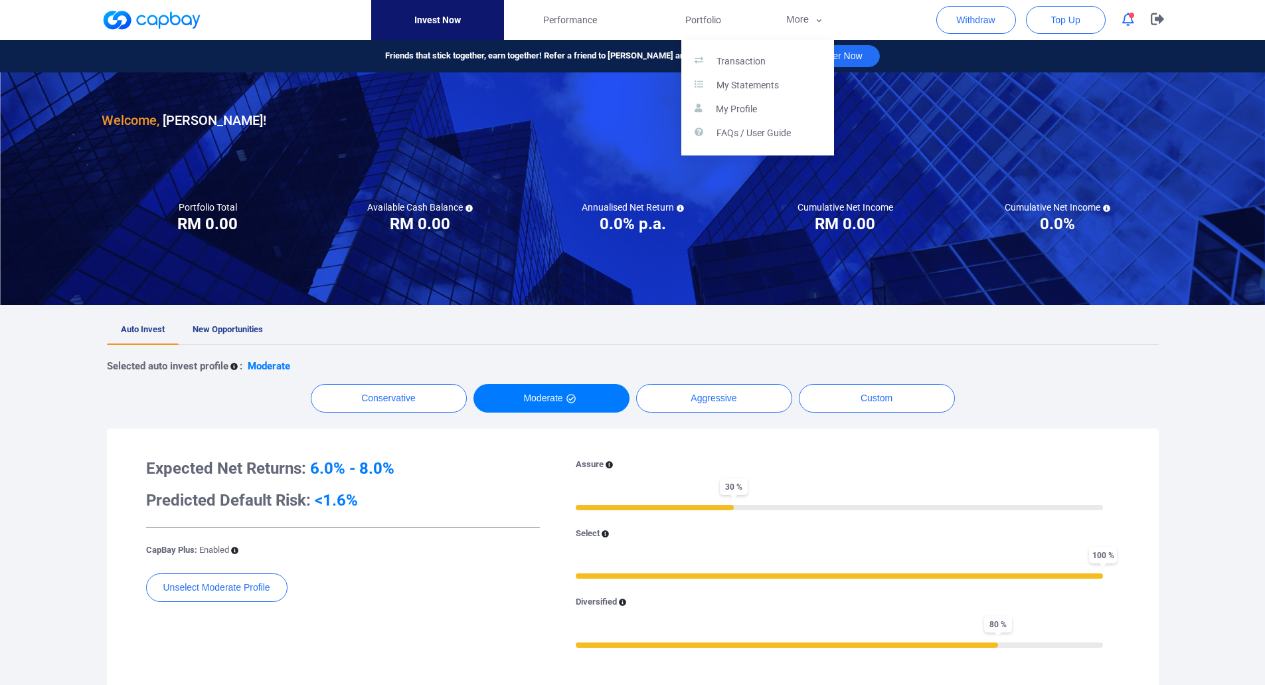
click at [235, 322] on button "button" at bounding box center [632, 342] width 1265 height 685
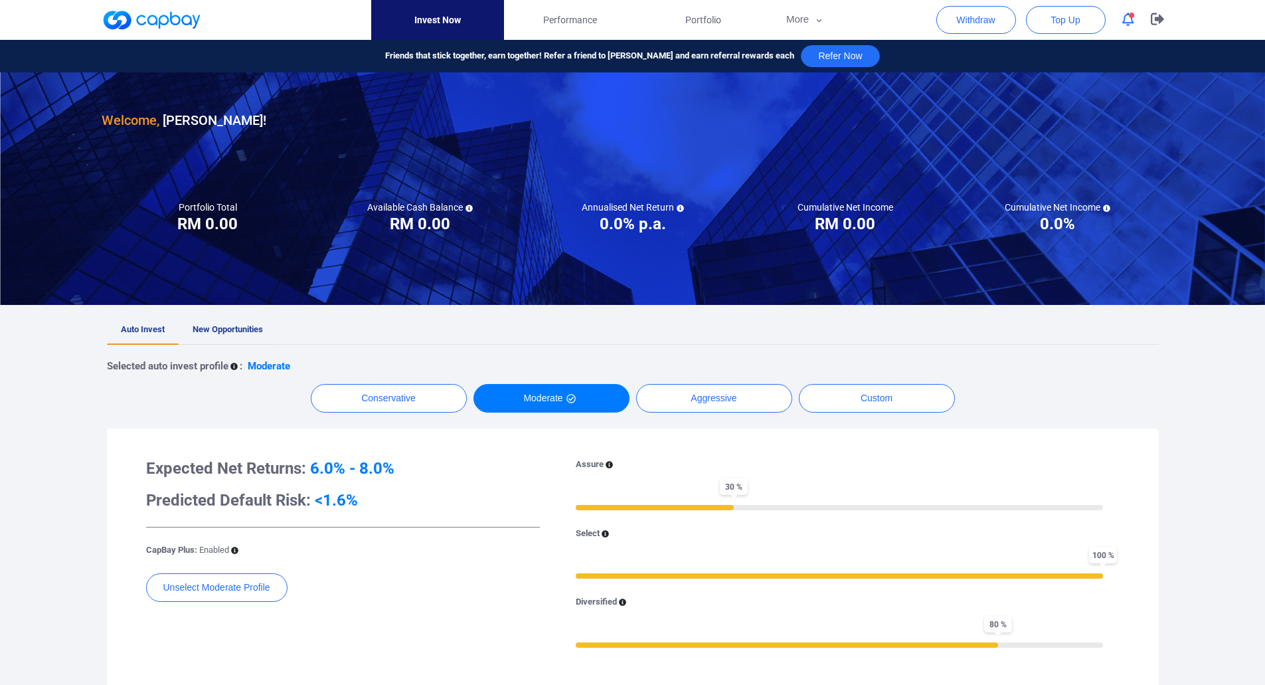
click at [236, 333] on span "New Opportunities" at bounding box center [228, 329] width 70 height 10
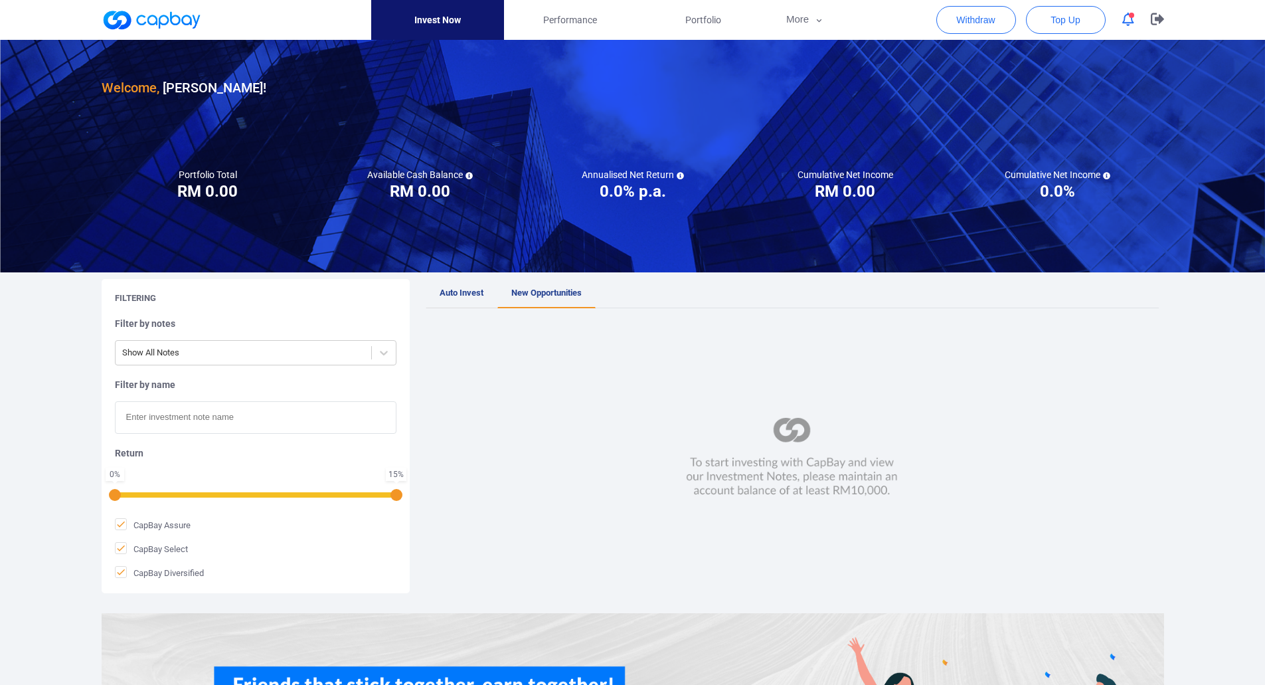
click at [484, 300] on link "Auto Invest" at bounding box center [462, 293] width 72 height 29
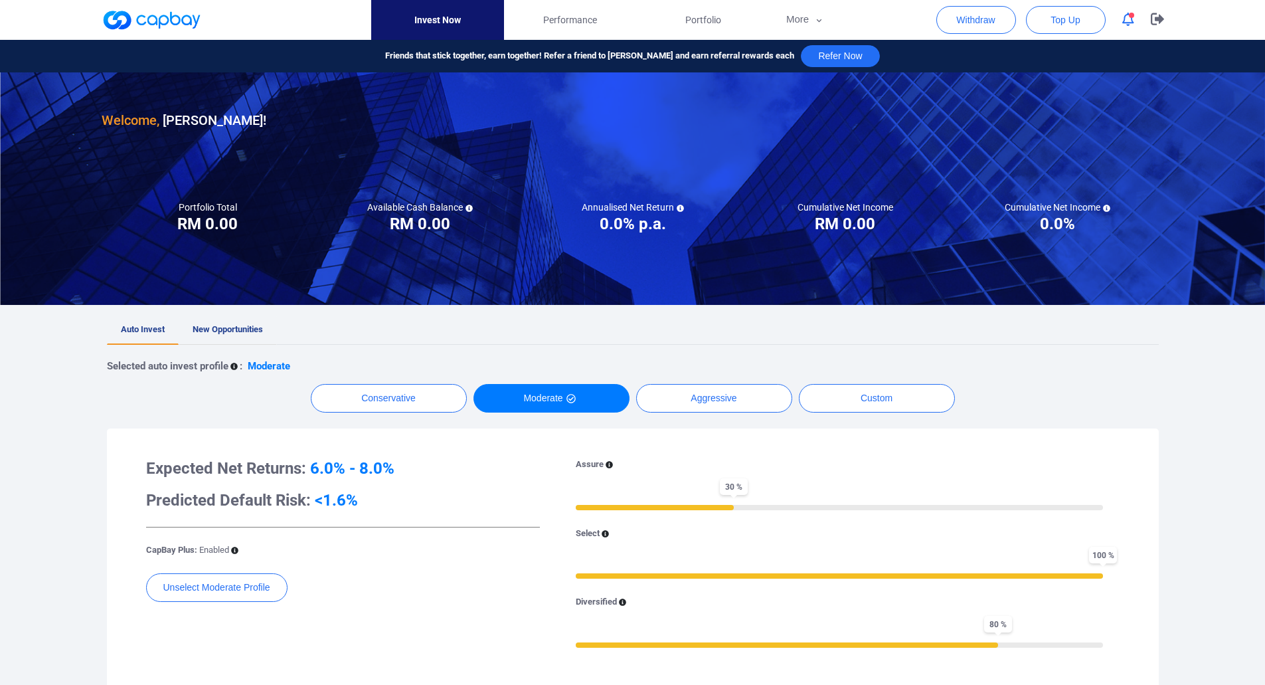
click at [253, 330] on span "New Opportunities" at bounding box center [228, 329] width 70 height 10
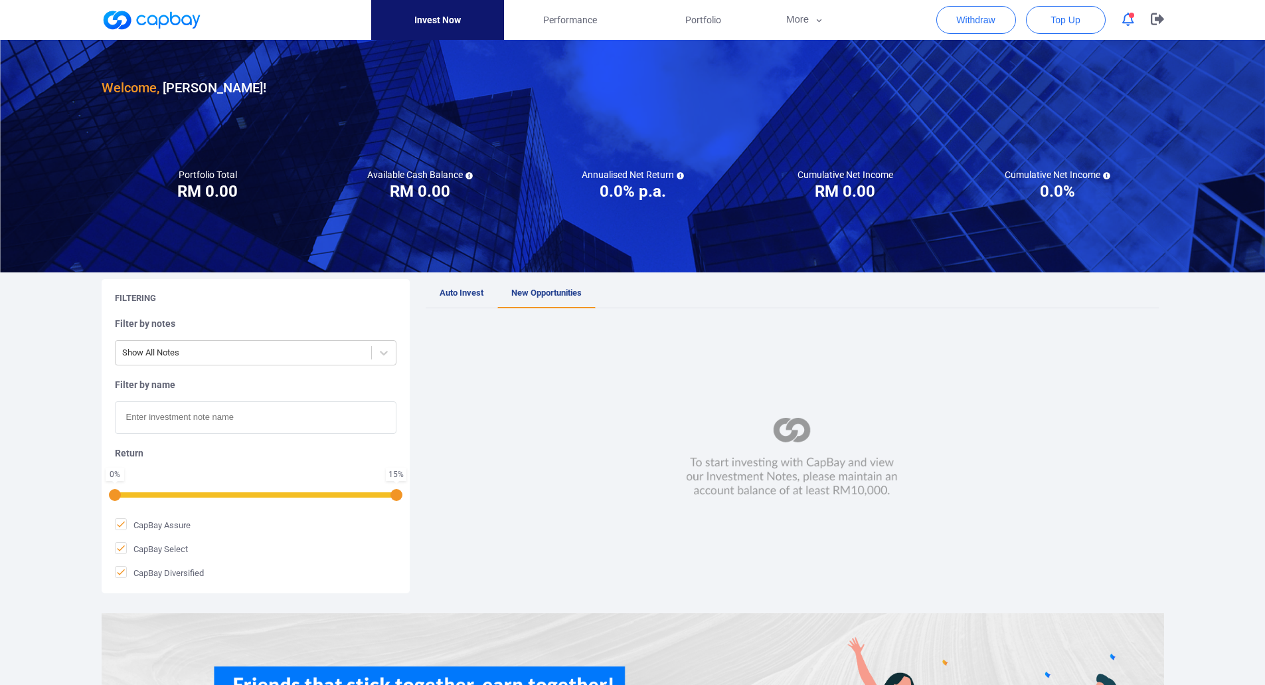
click at [854, 476] on img at bounding box center [792, 457] width 220 height 81
